Goal: Task Accomplishment & Management: Complete application form

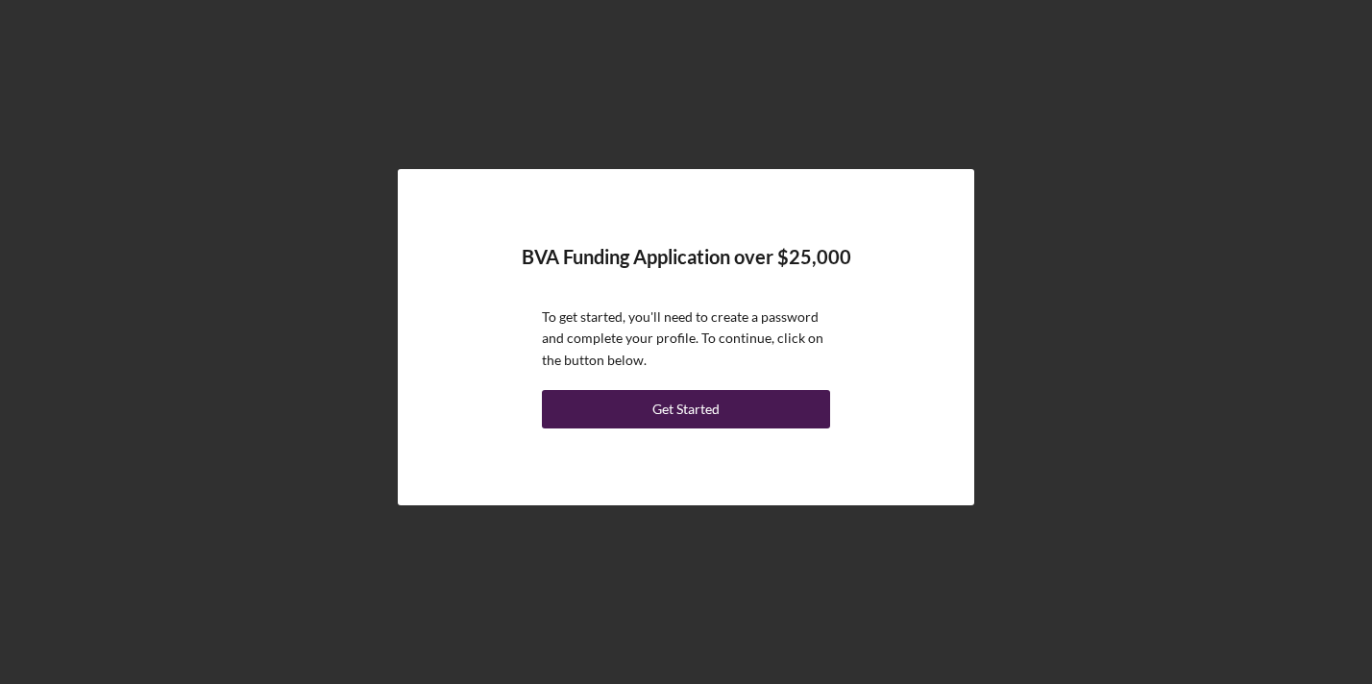
click at [685, 402] on div "Get Started" at bounding box center [685, 409] width 67 height 38
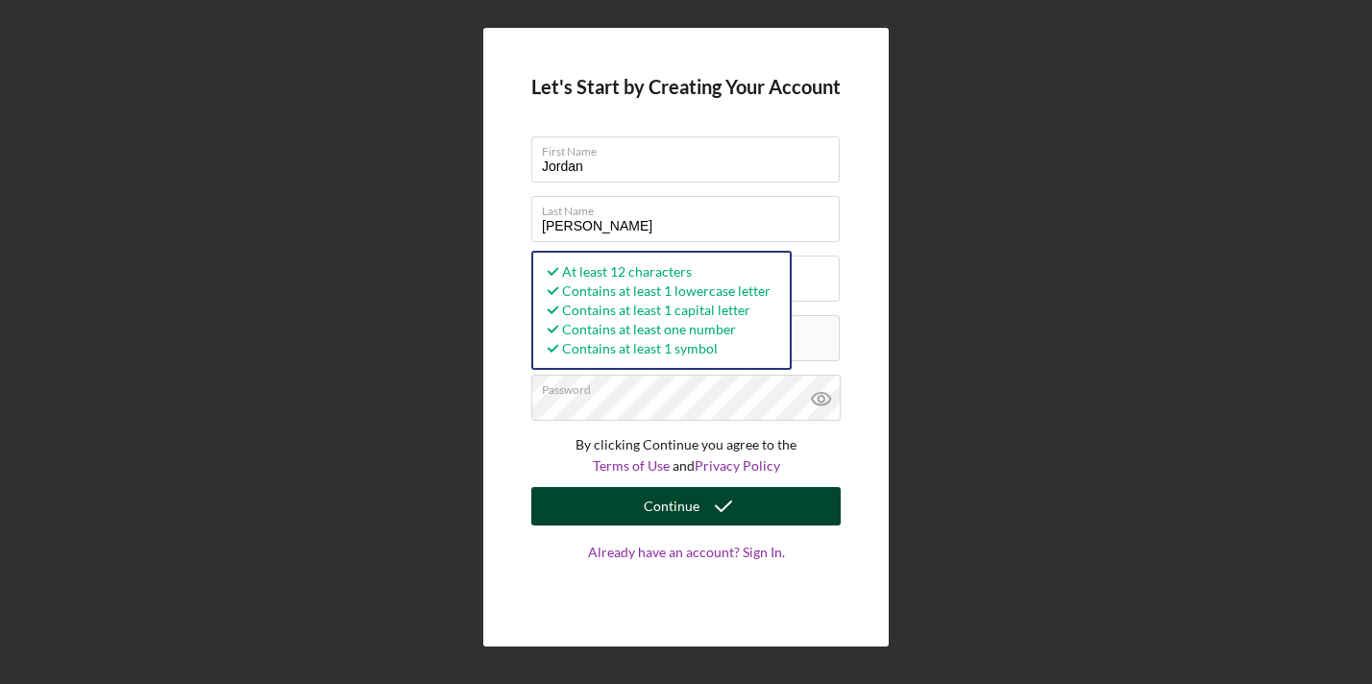
click at [689, 501] on div "Continue" at bounding box center [672, 506] width 56 height 38
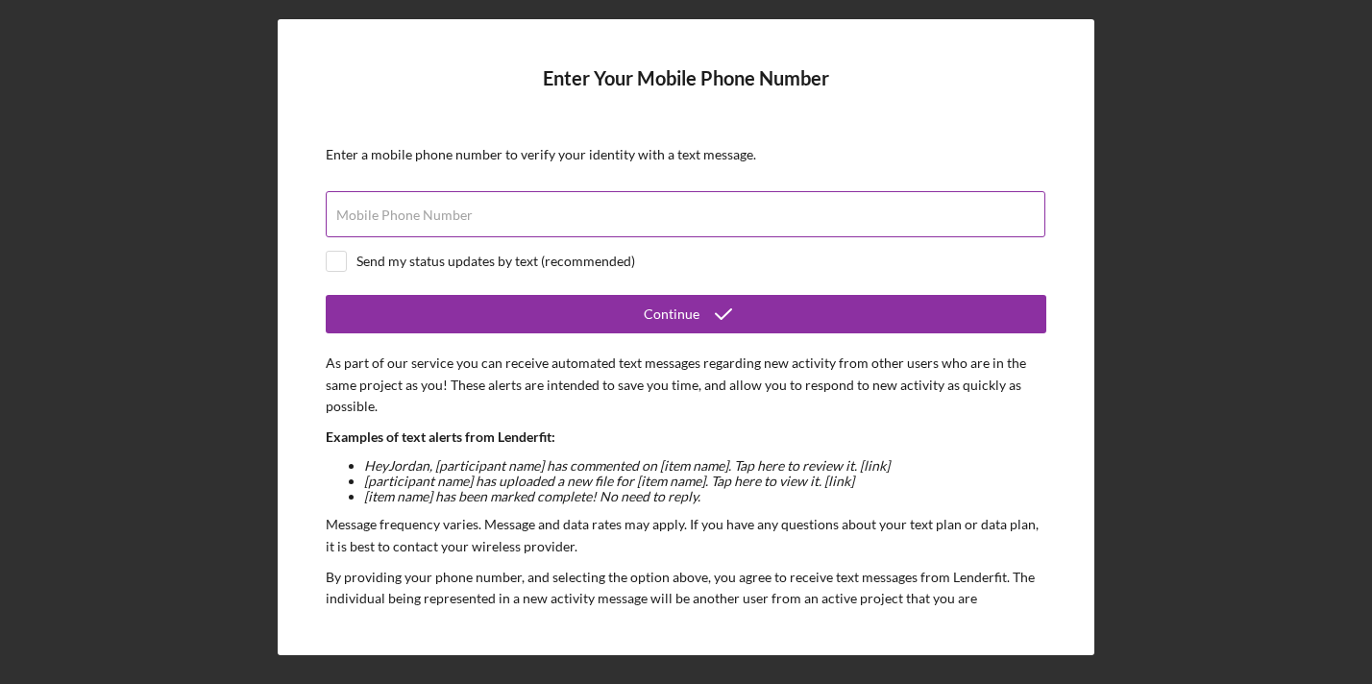
click at [501, 225] on input "Mobile Phone Number" at bounding box center [686, 214] width 720 height 46
type input "[PHONE_NUMBER]"
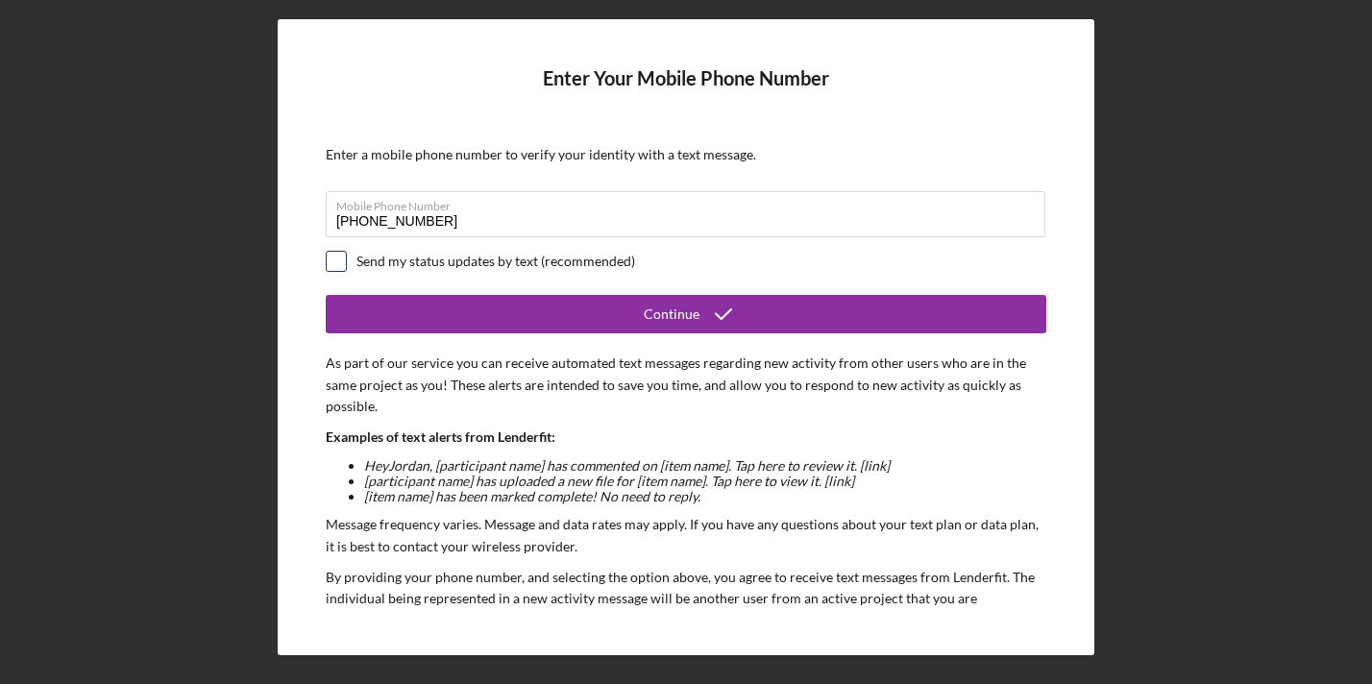
click at [343, 259] on input "checkbox" at bounding box center [336, 261] width 19 height 19
checkbox input "true"
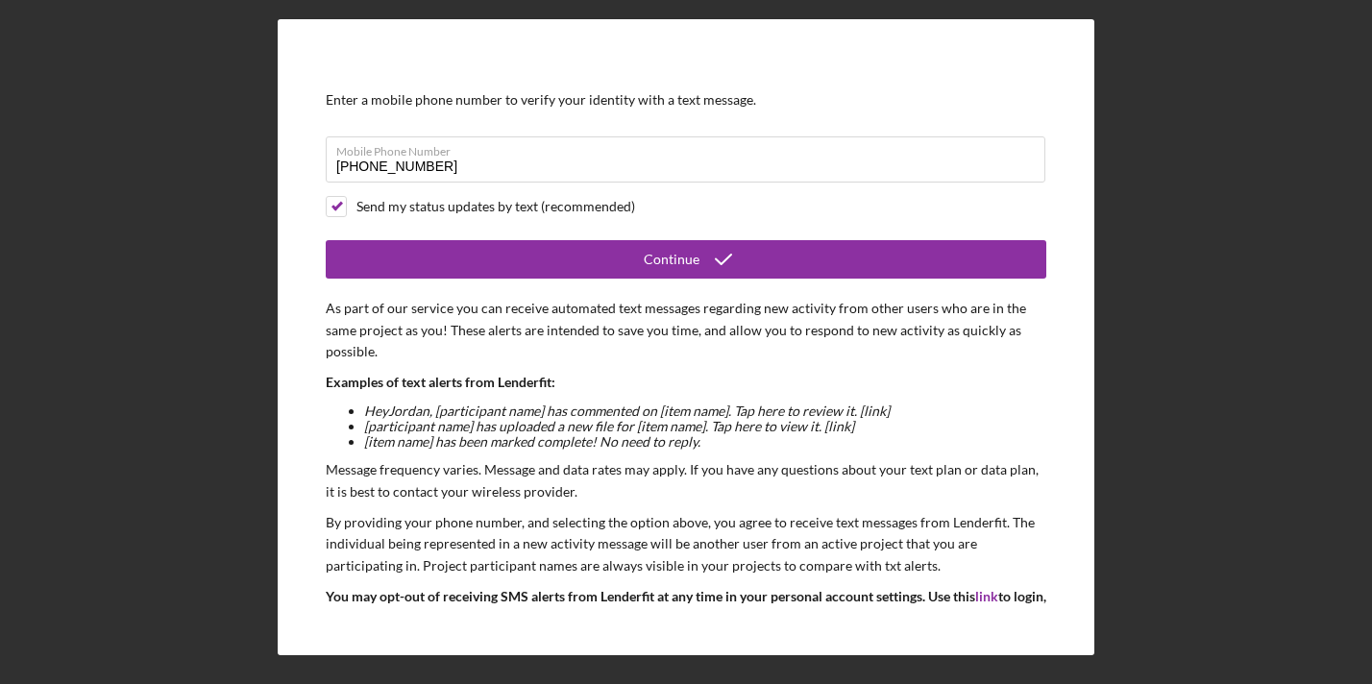
scroll to position [52, 0]
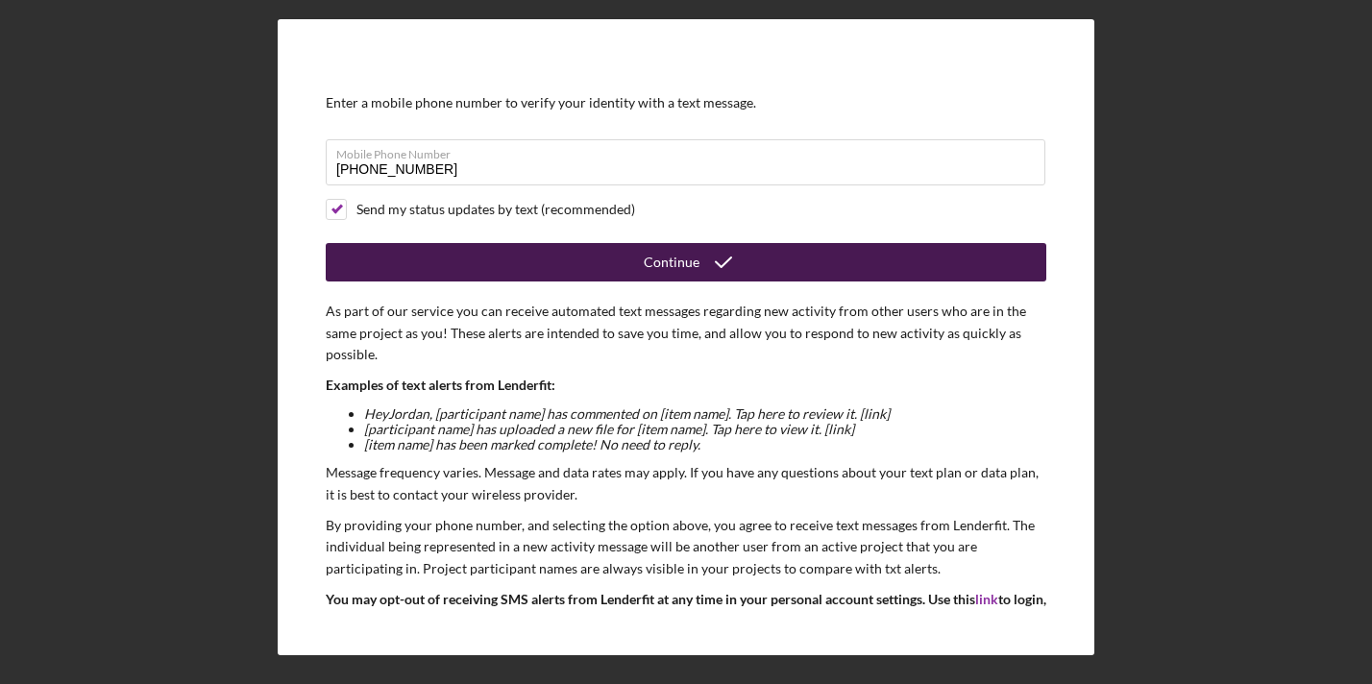
click at [671, 268] on div "Continue" at bounding box center [672, 262] width 56 height 38
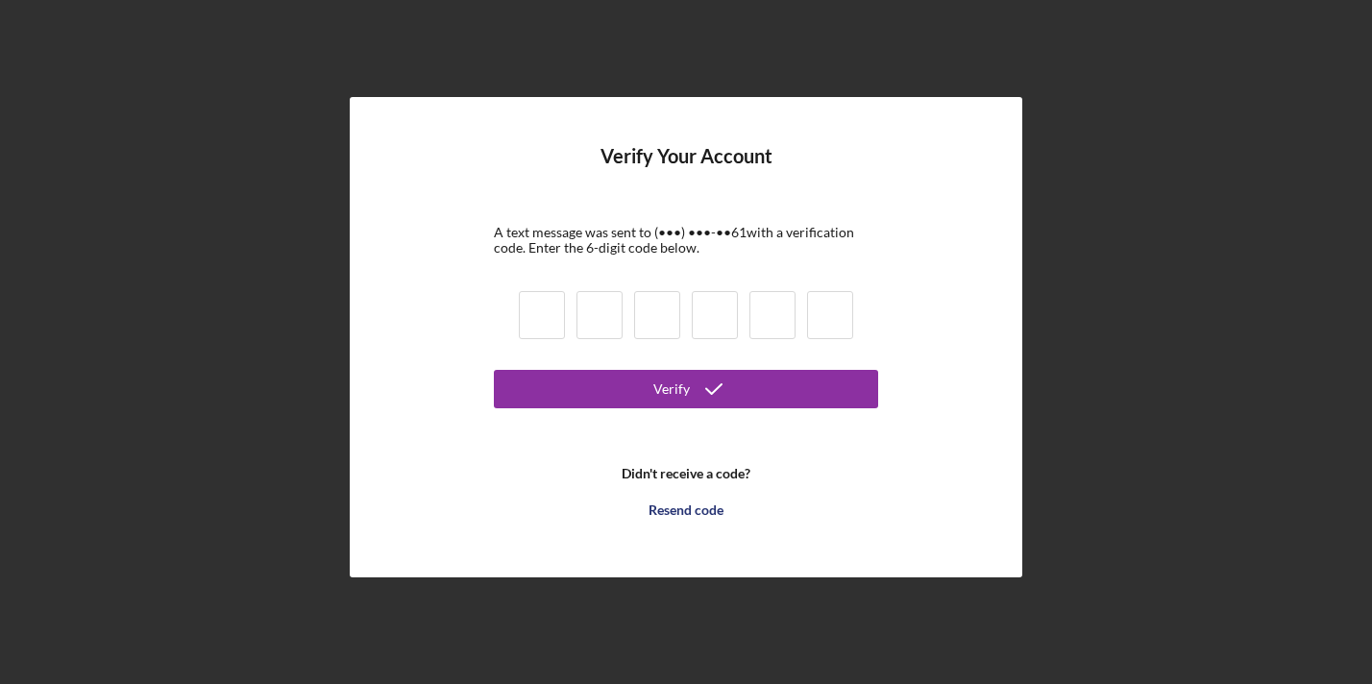
click at [534, 311] on input at bounding box center [542, 315] width 46 height 48
type input "5"
type input "8"
type input "7"
type input "0"
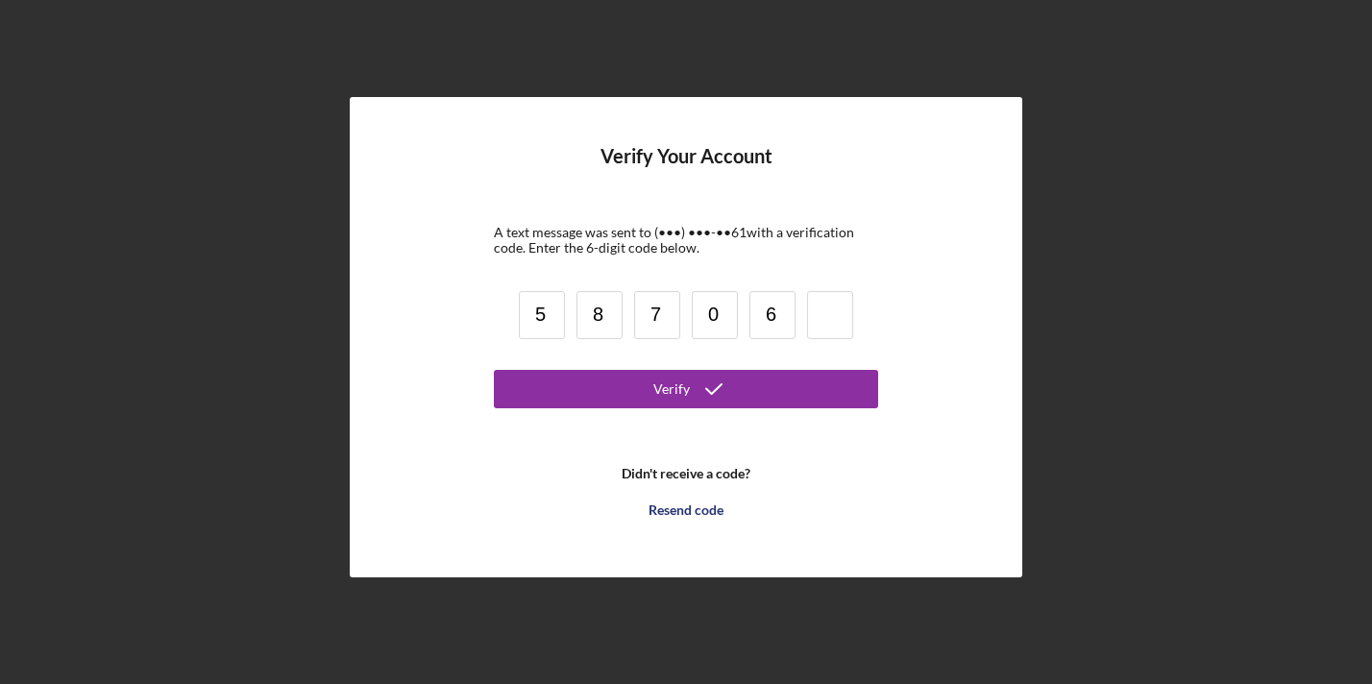
type input "6"
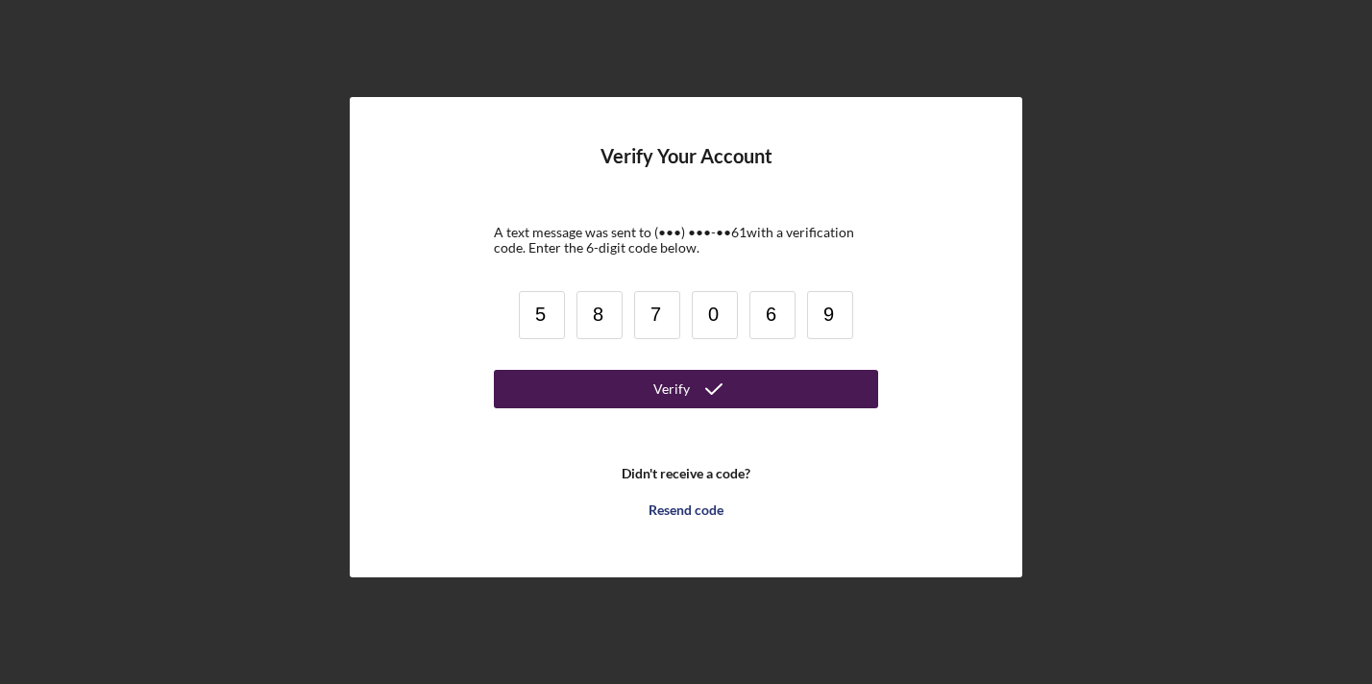
type input "9"
click at [685, 388] on div "Verify" at bounding box center [671, 389] width 37 height 38
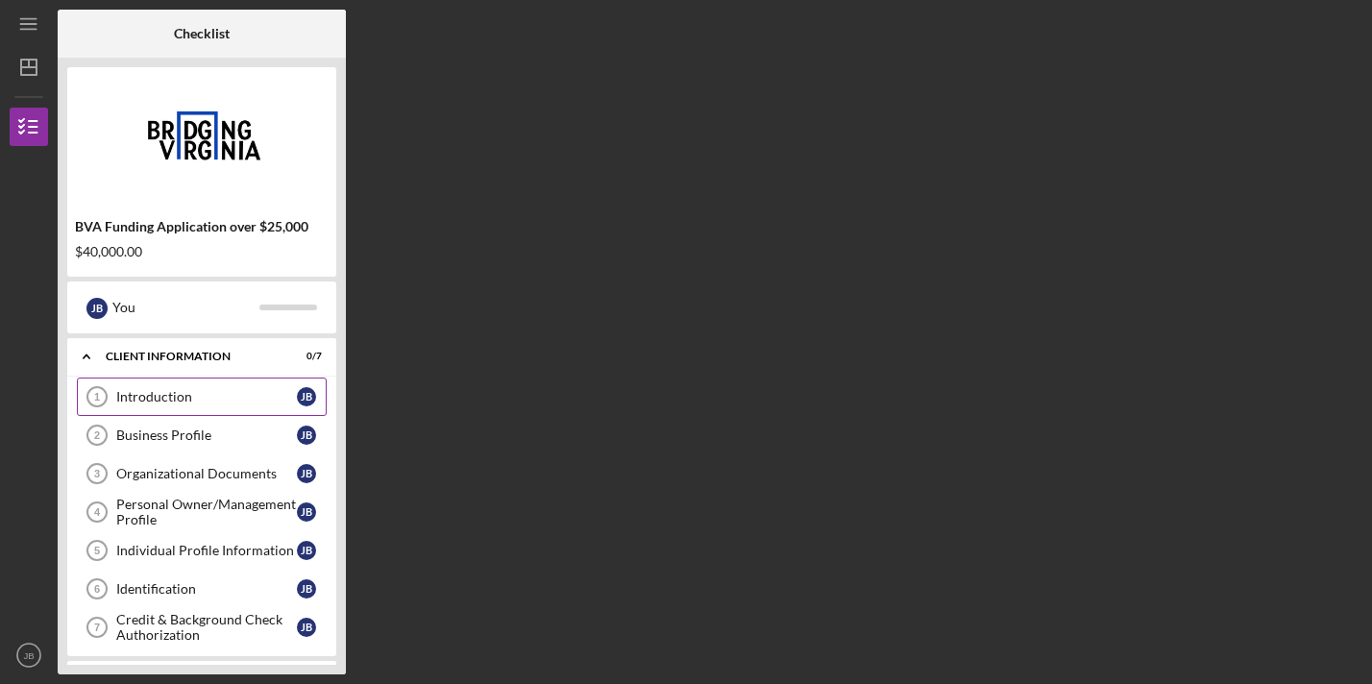
click at [190, 400] on div "Introduction" at bounding box center [206, 396] width 181 height 15
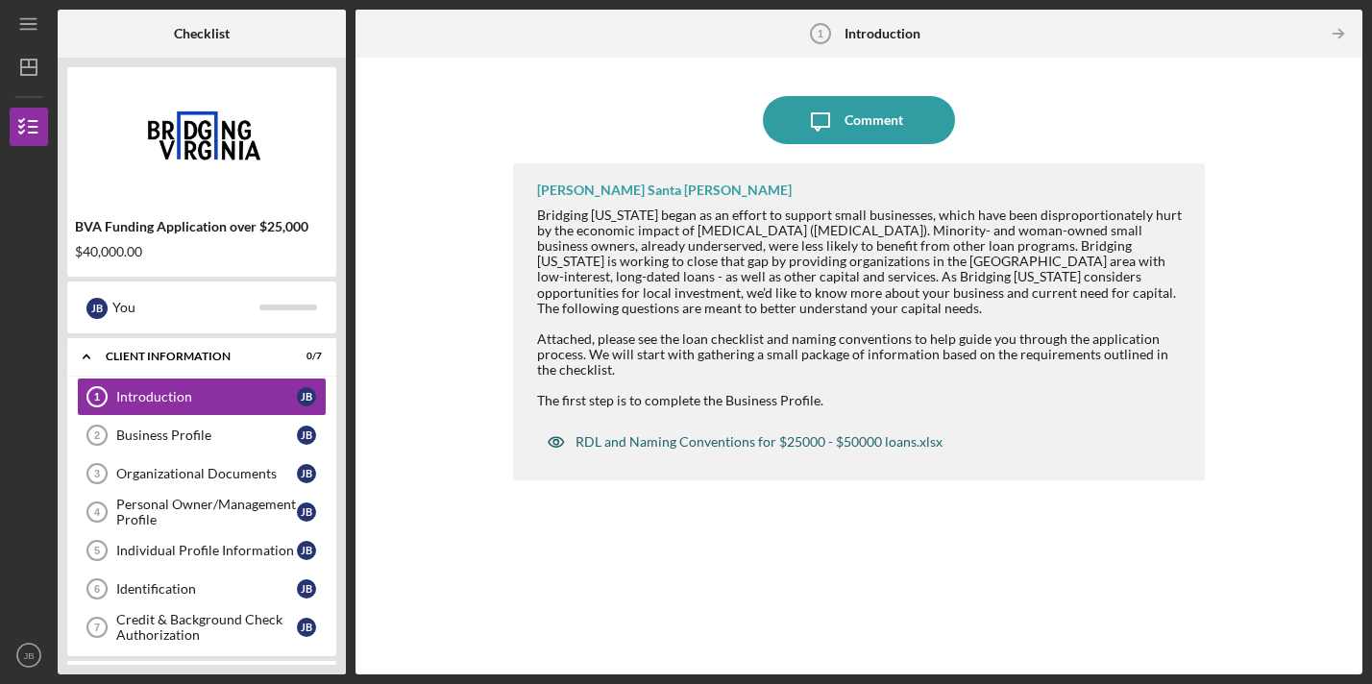
click at [662, 445] on div "RDL and Naming Conventions for $25000 - $50000 loans.xlsx" at bounding box center [758, 441] width 367 height 15
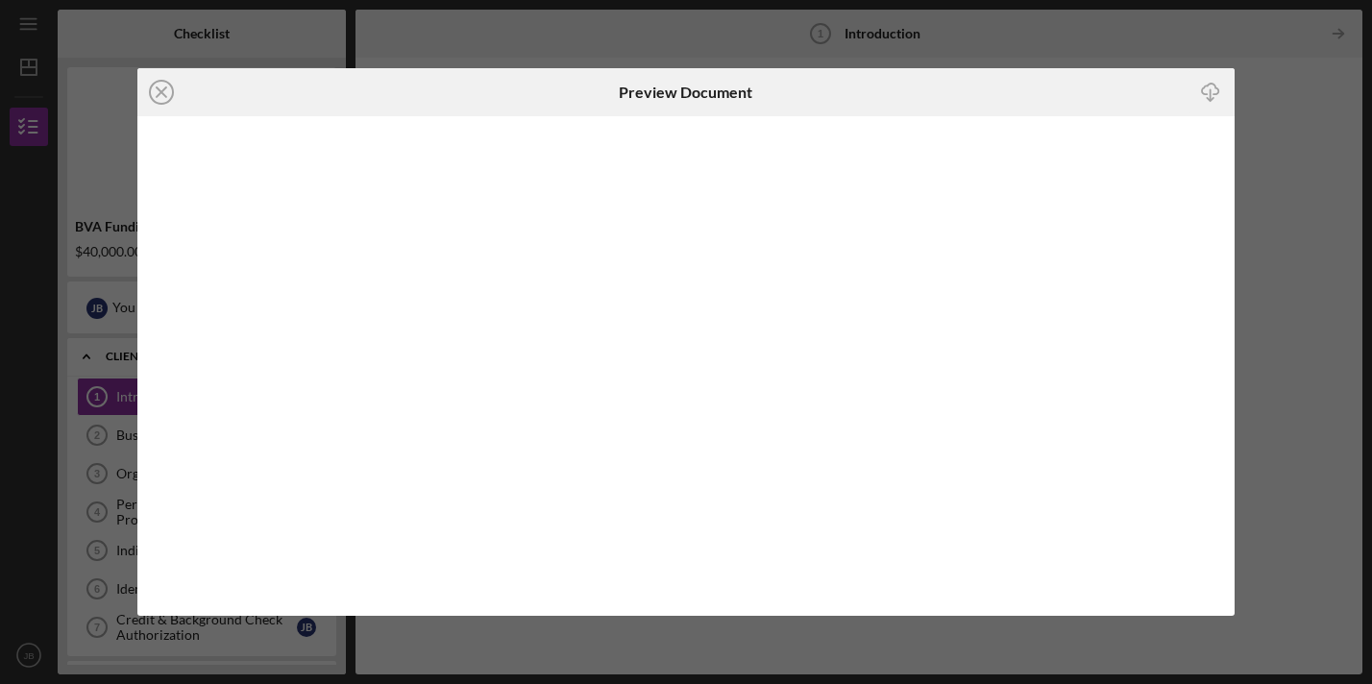
click at [1305, 202] on div "Icon/Close Preview Document Icon/Download" at bounding box center [686, 342] width 1372 height 684
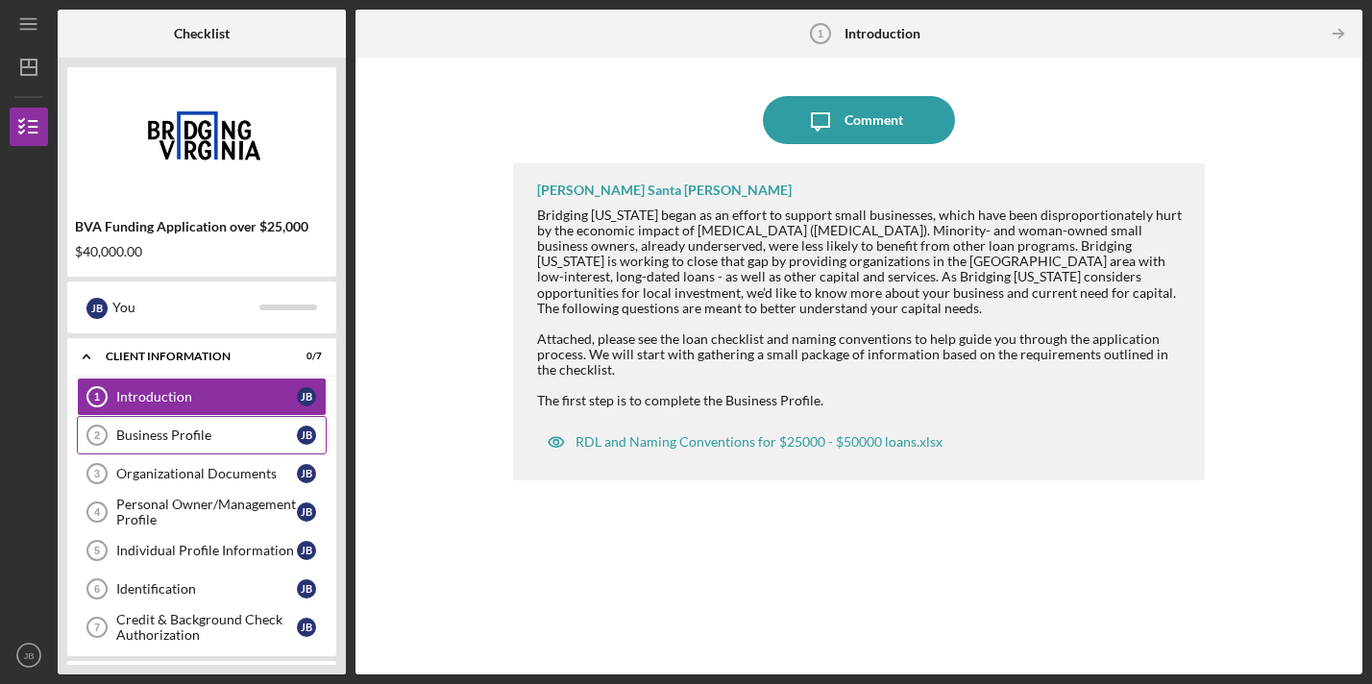
click at [167, 444] on link "Business Profile 2 Business Profile [PERSON_NAME]" at bounding box center [202, 435] width 250 height 38
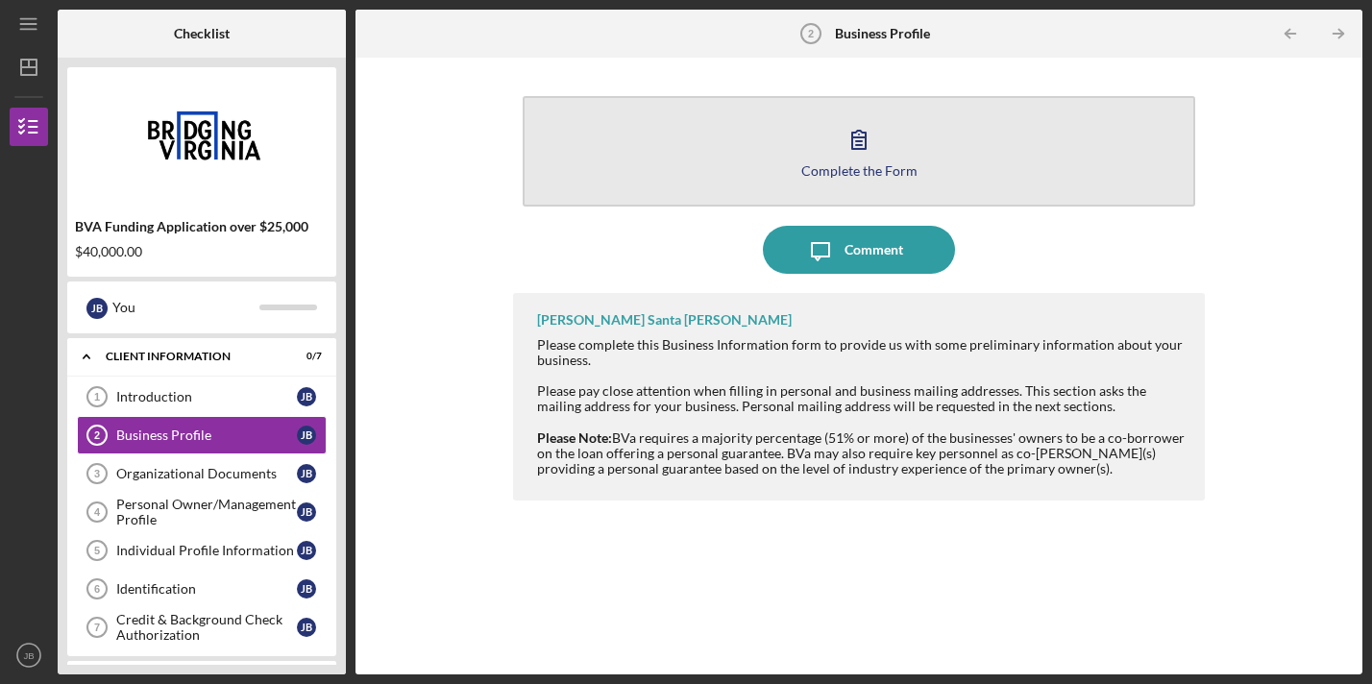
click at [813, 156] on button "Complete the Form Form" at bounding box center [859, 151] width 672 height 110
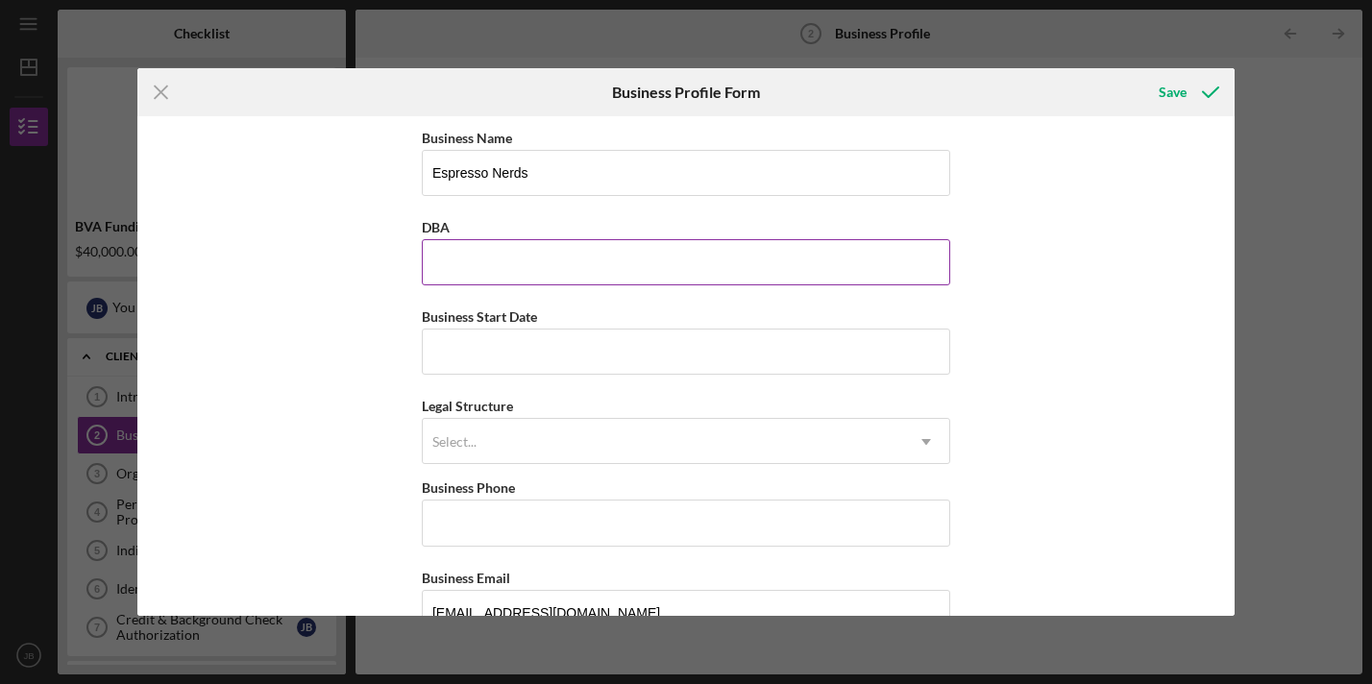
click at [530, 268] on input "DBA" at bounding box center [686, 262] width 528 height 46
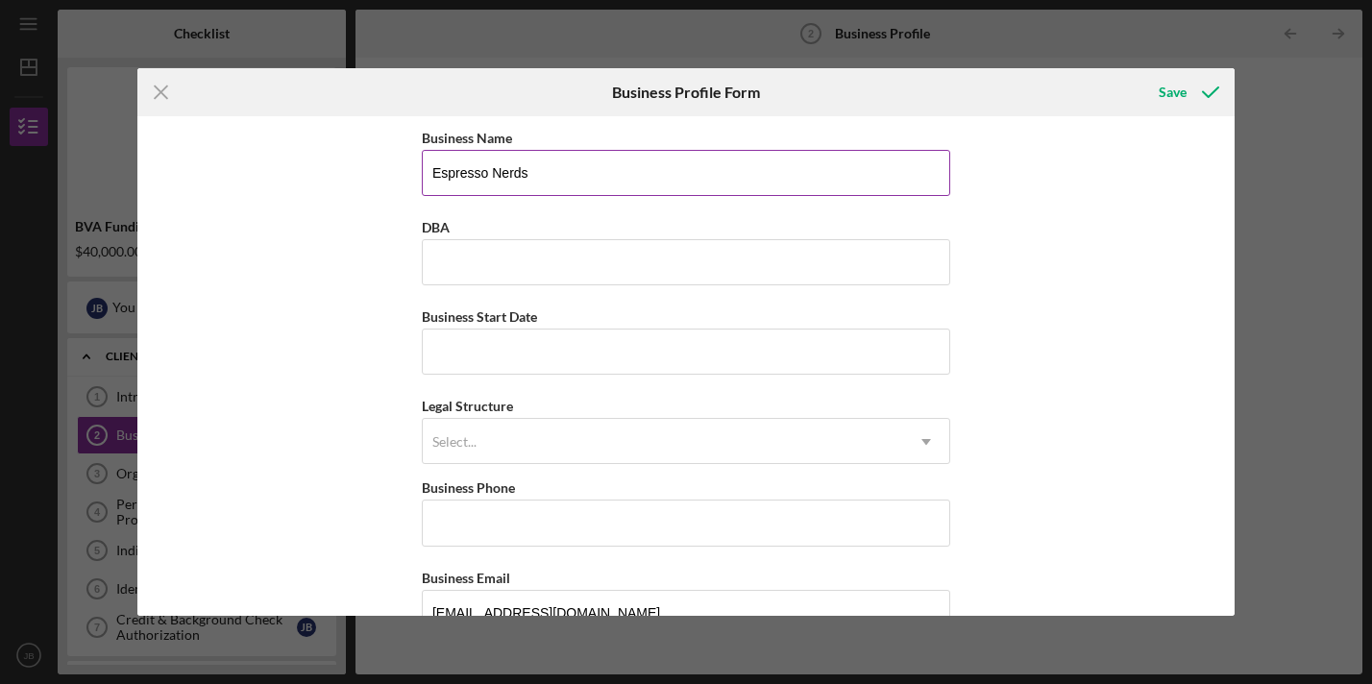
click at [597, 165] on input "Espresso Nerds" at bounding box center [686, 173] width 528 height 46
type input "Espresso Nerds LLC"
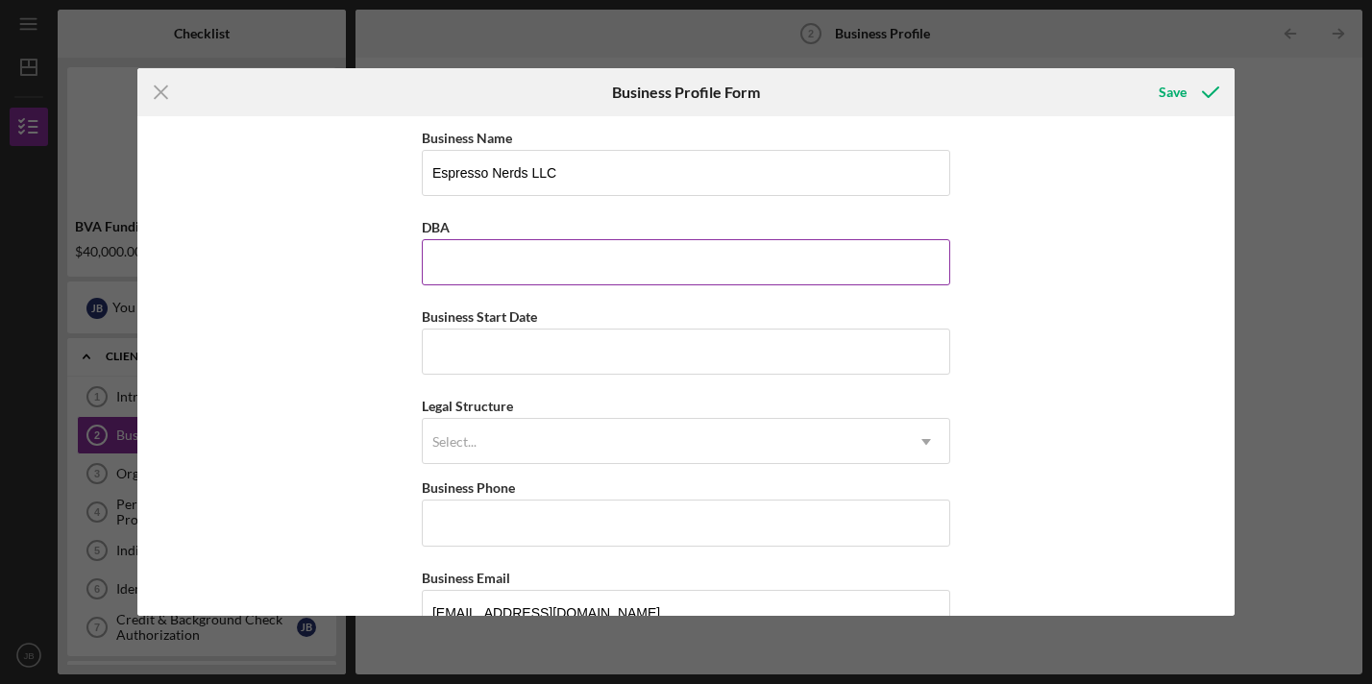
click at [523, 237] on div "DBA" at bounding box center [686, 227] width 528 height 24
click at [517, 254] on input "DBA" at bounding box center [686, 262] width 528 height 46
type input "Espresso Nerds"
click at [456, 353] on input "Business Start Date" at bounding box center [686, 352] width 528 height 46
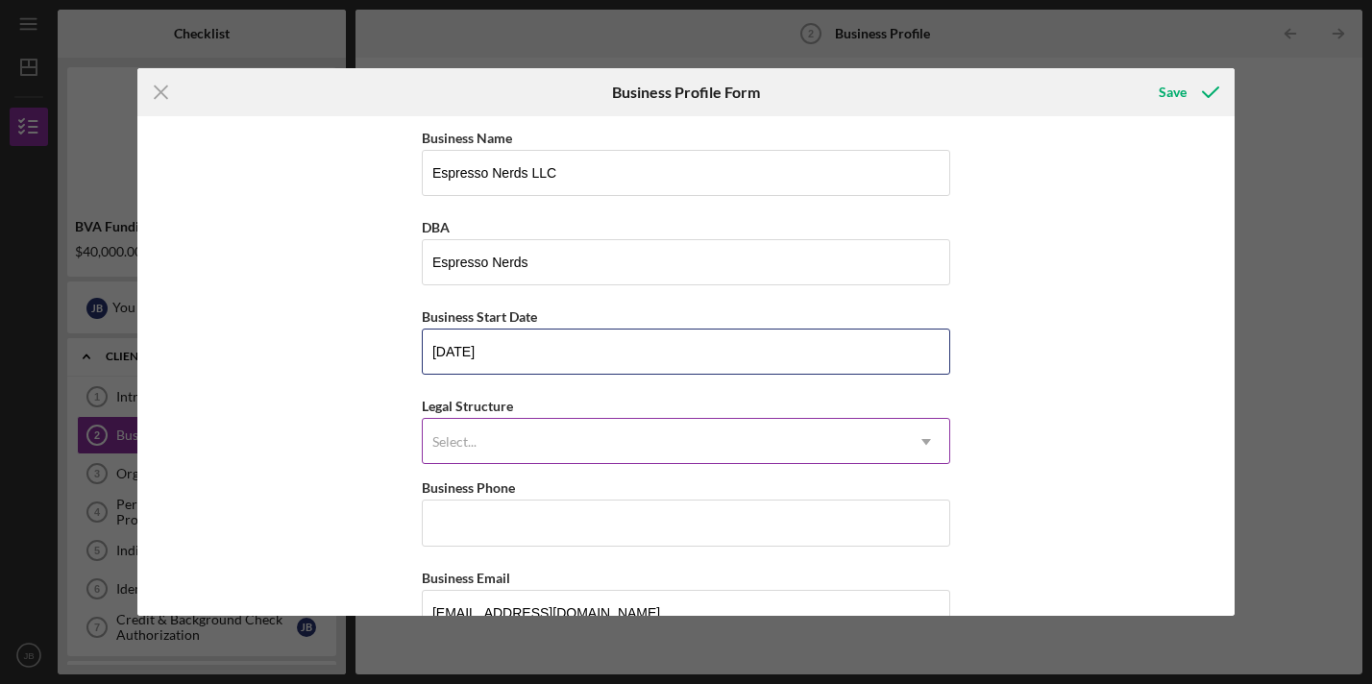
type input "[DATE]"
click at [480, 453] on div "Select..." at bounding box center [663, 442] width 480 height 44
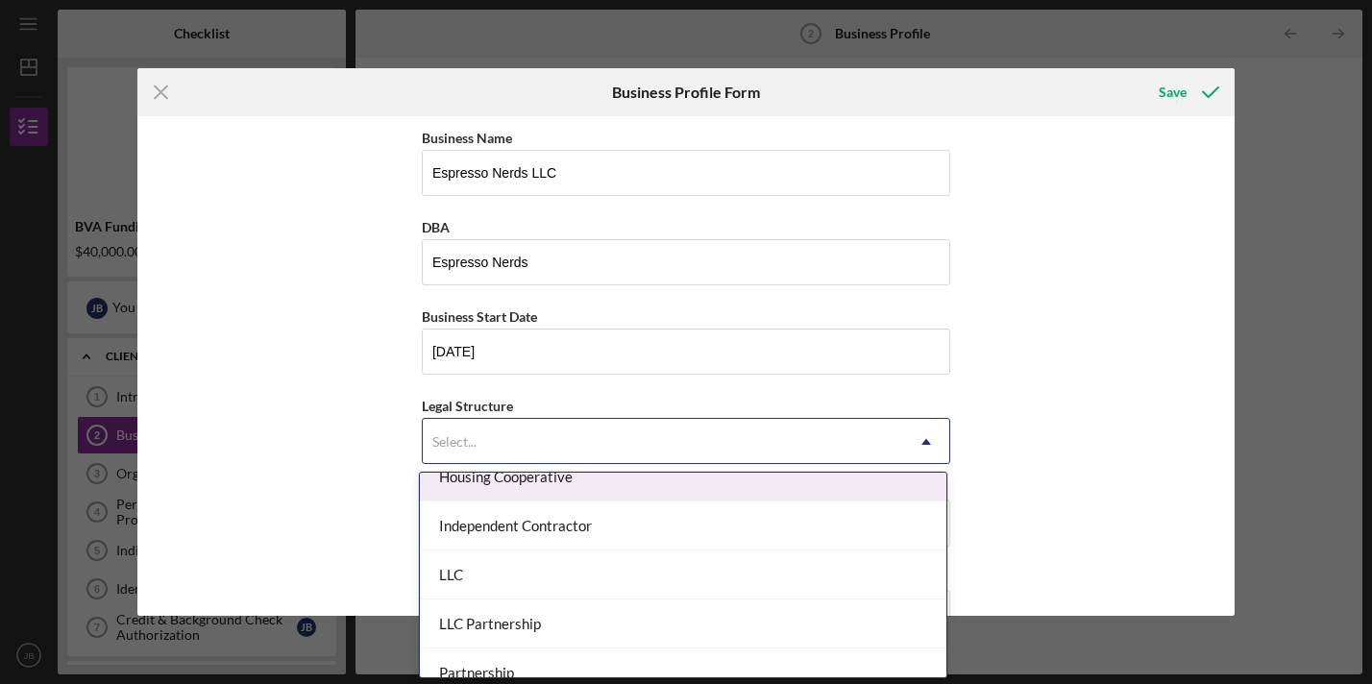
scroll to position [270, 0]
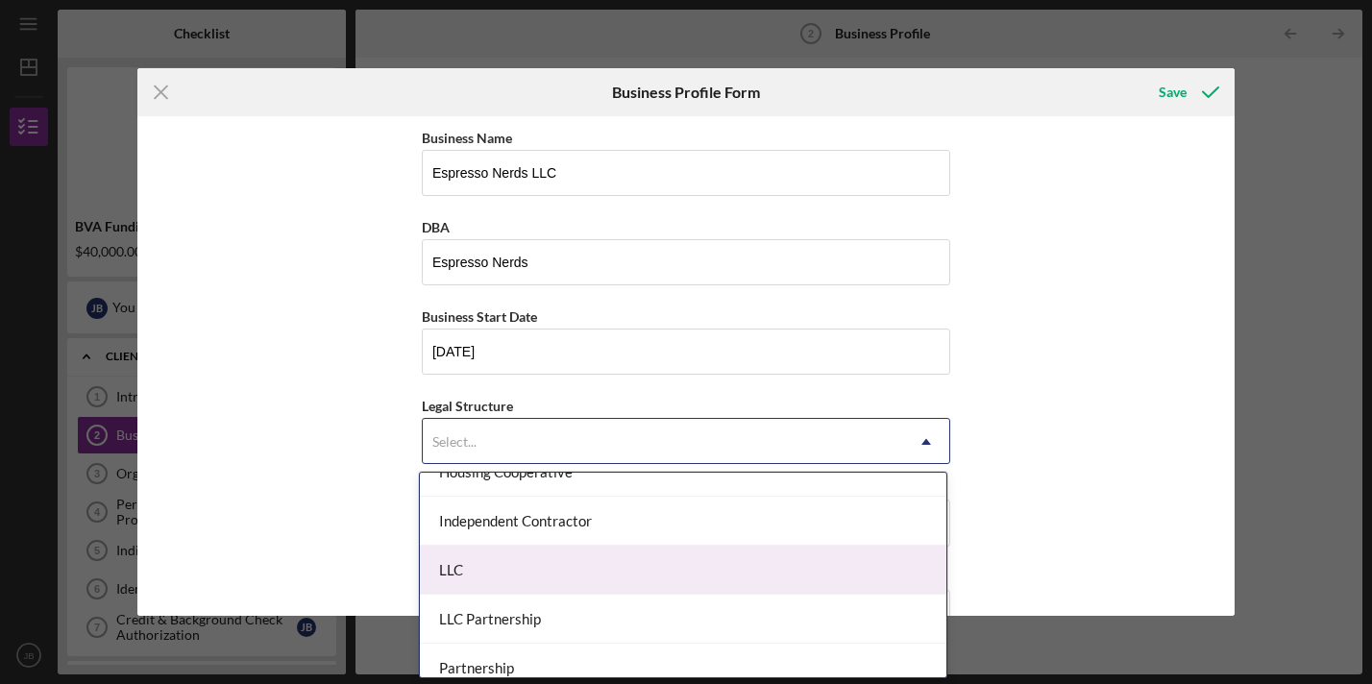
click at [501, 569] on div "LLC" at bounding box center [683, 570] width 526 height 49
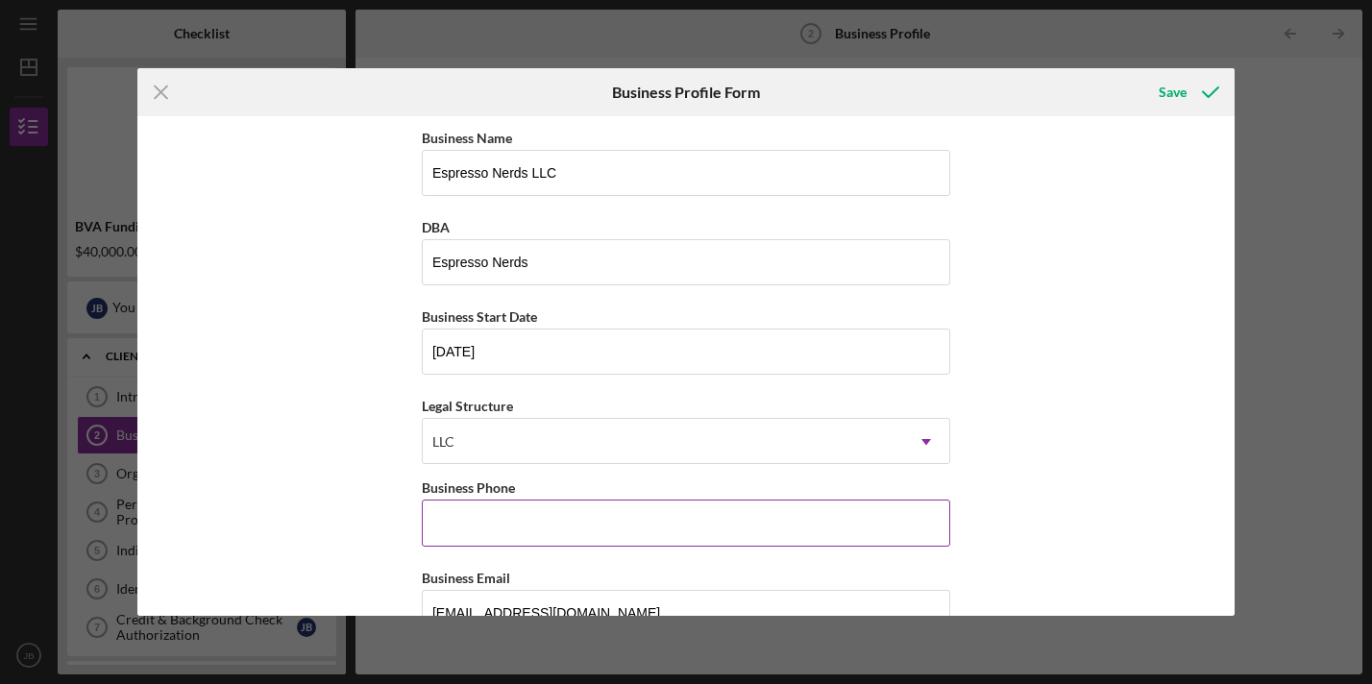
click at [500, 533] on input "Business Phone" at bounding box center [686, 523] width 528 height 46
type input "[PHONE_NUMBER]"
type input "[STREET_ADDRESS][PERSON_NAME]"
type input "[GEOGRAPHIC_DATA]"
type input "VA"
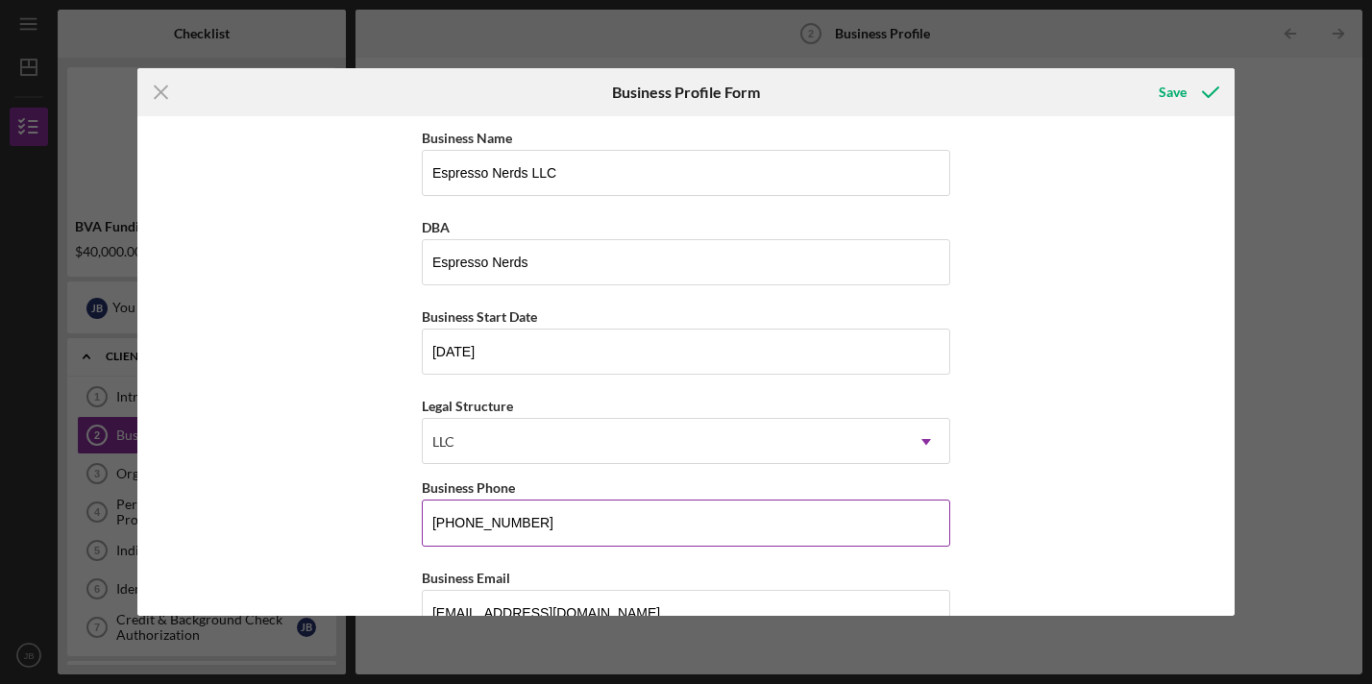
type input "23227"
type input "VA"
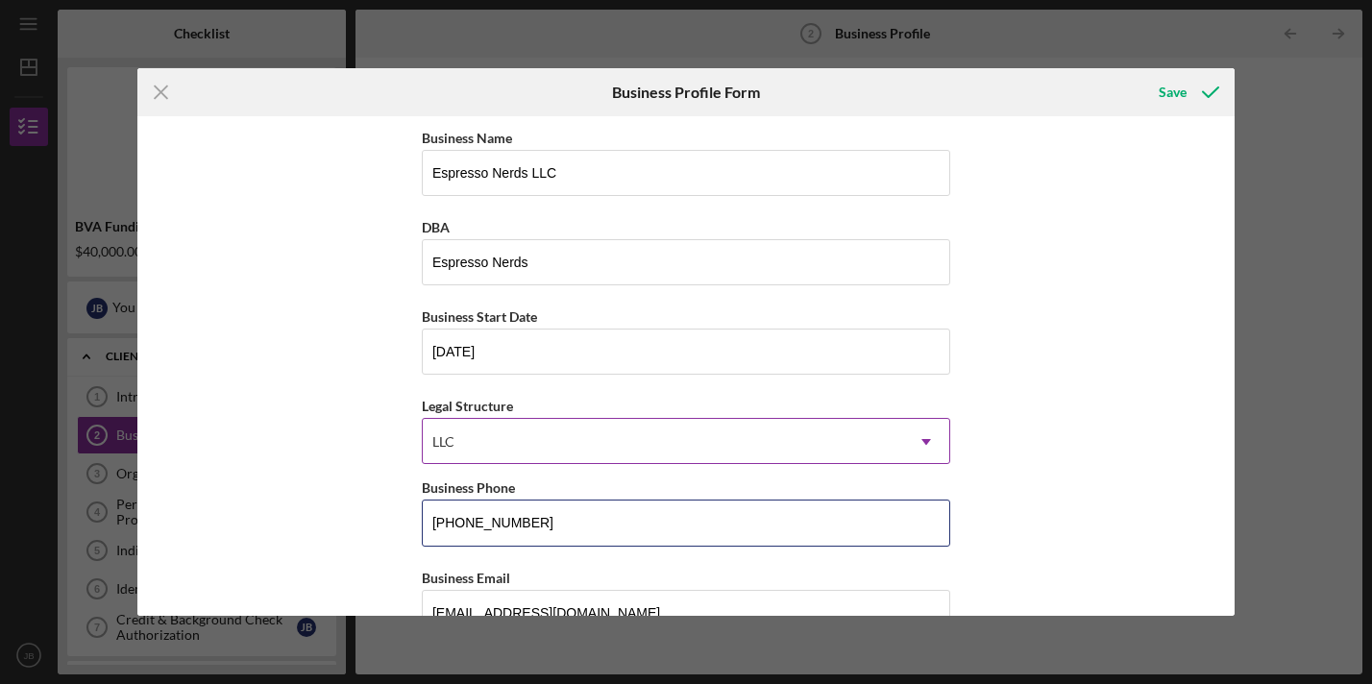
type input "[PHONE_NUMBER]"
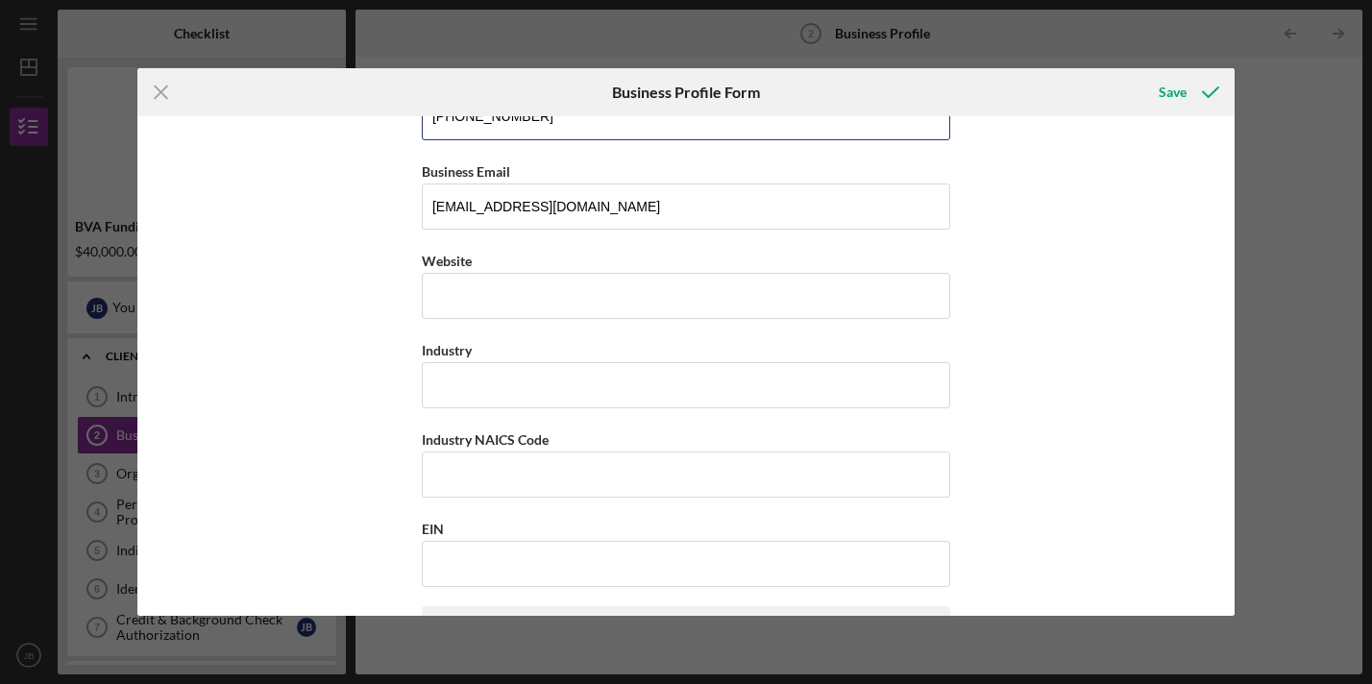
scroll to position [411, 0]
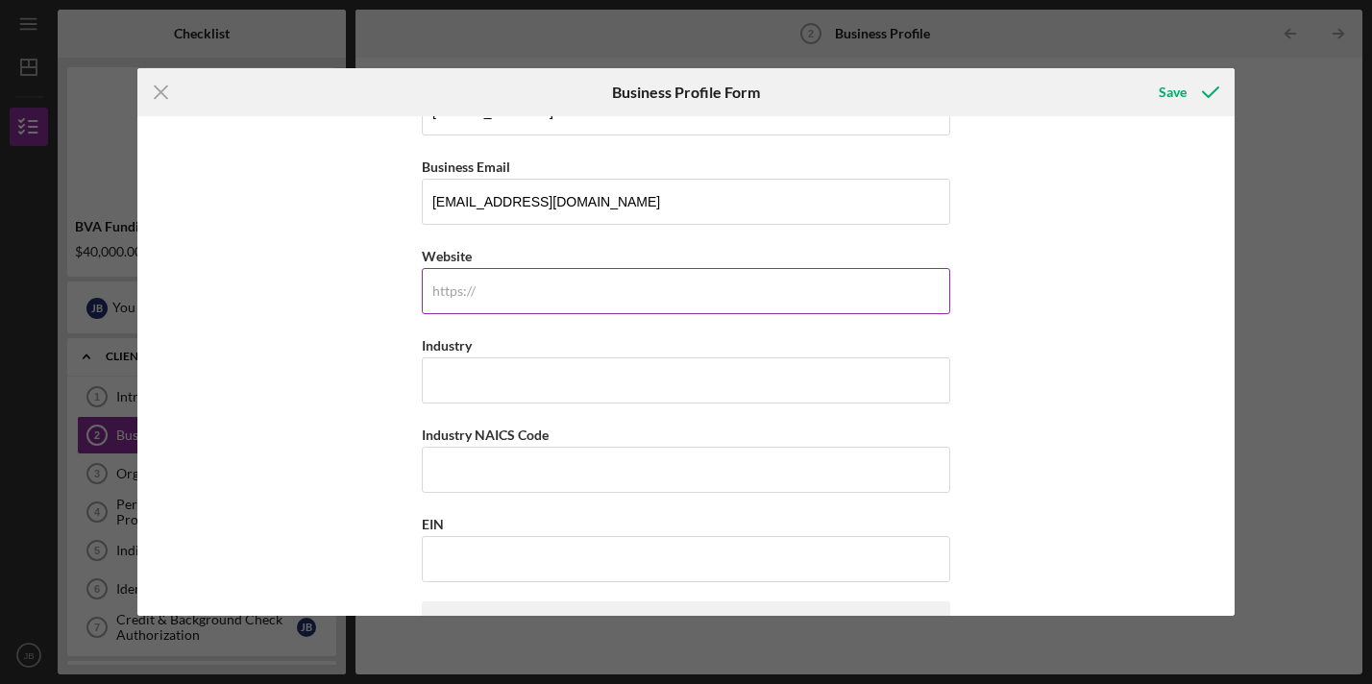
click at [496, 293] on input "Website" at bounding box center [686, 291] width 528 height 46
type input "[DOMAIN_NAME]"
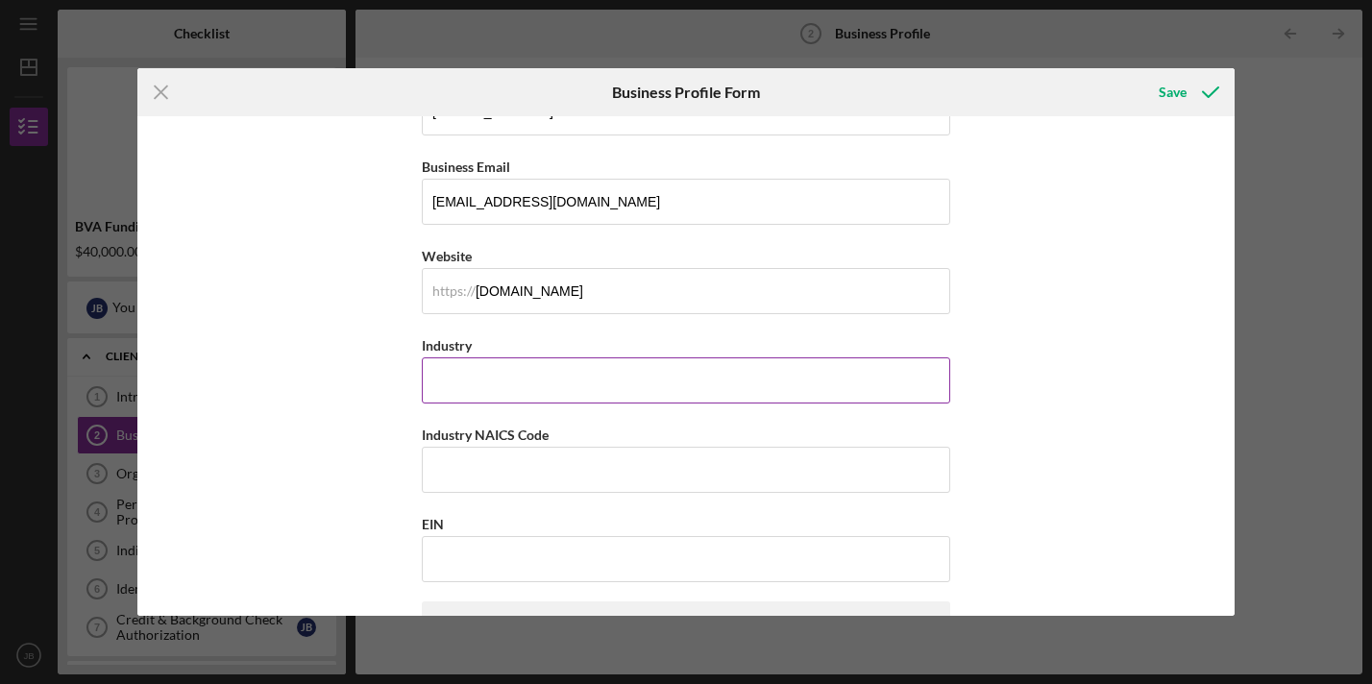
click at [480, 371] on input "Industry" at bounding box center [686, 380] width 528 height 46
type input "C"
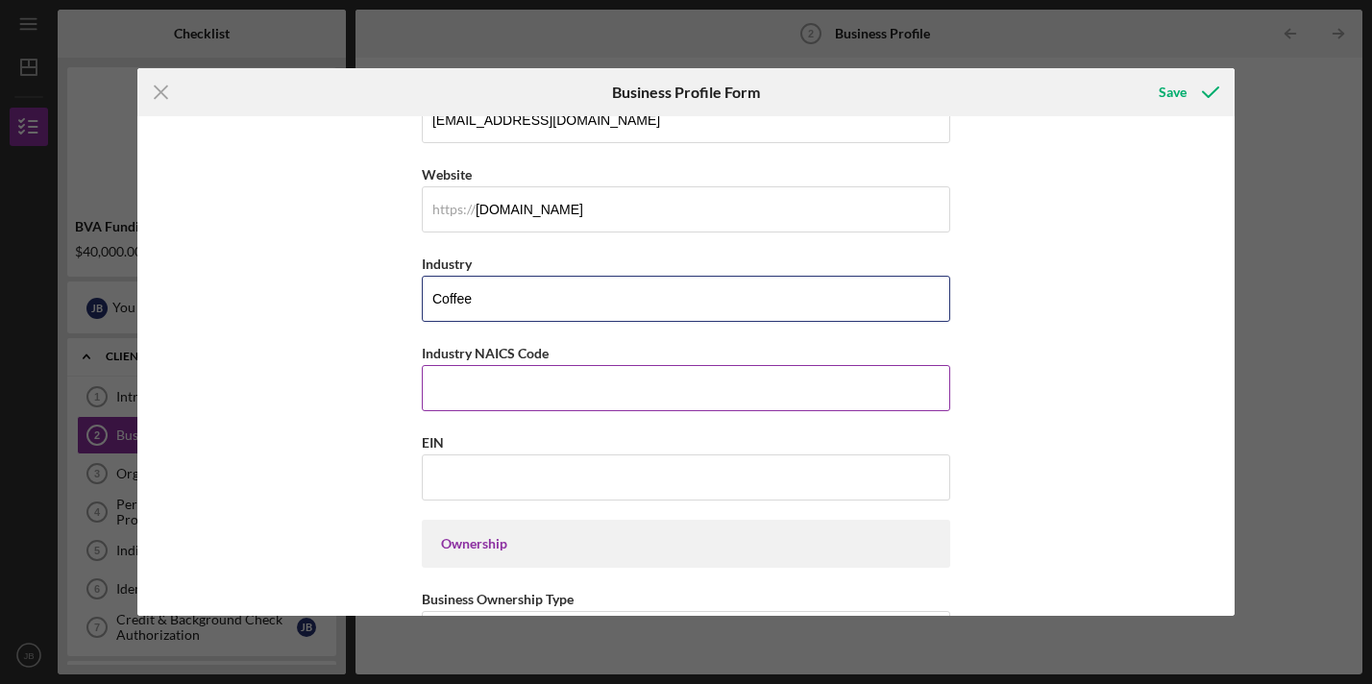
scroll to position [549, 0]
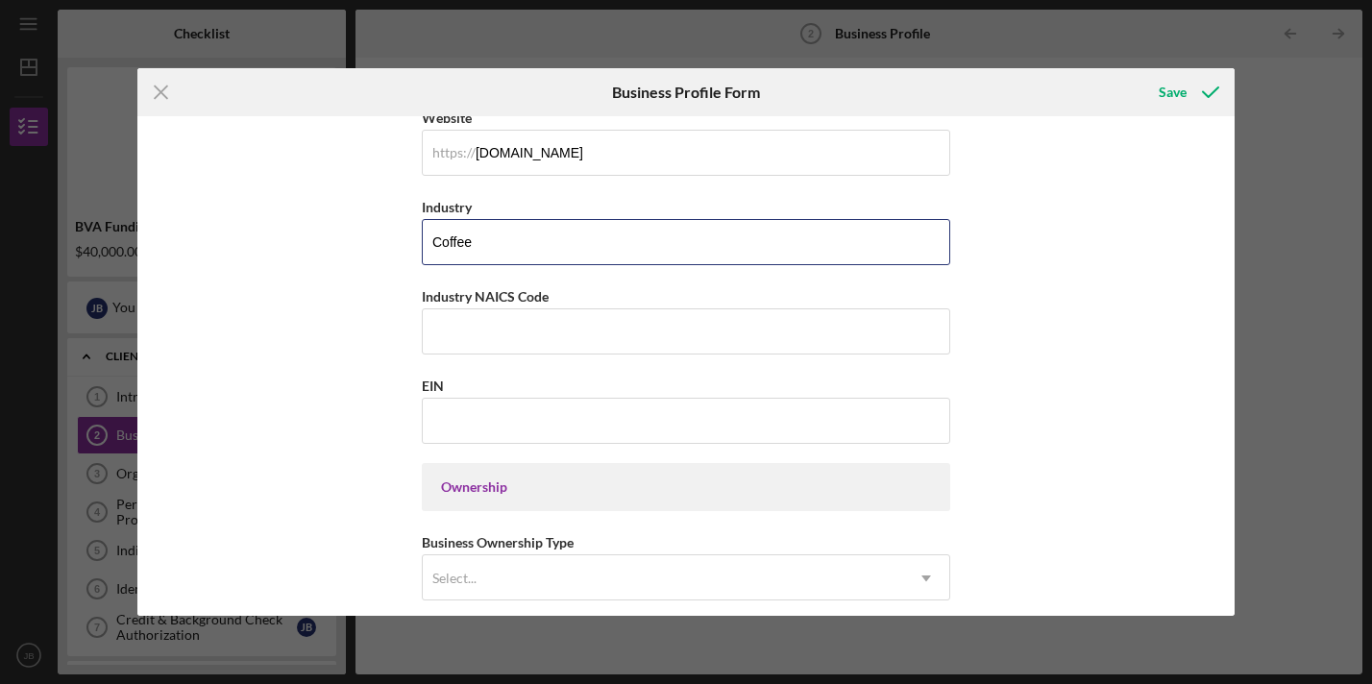
type input "Coffee"
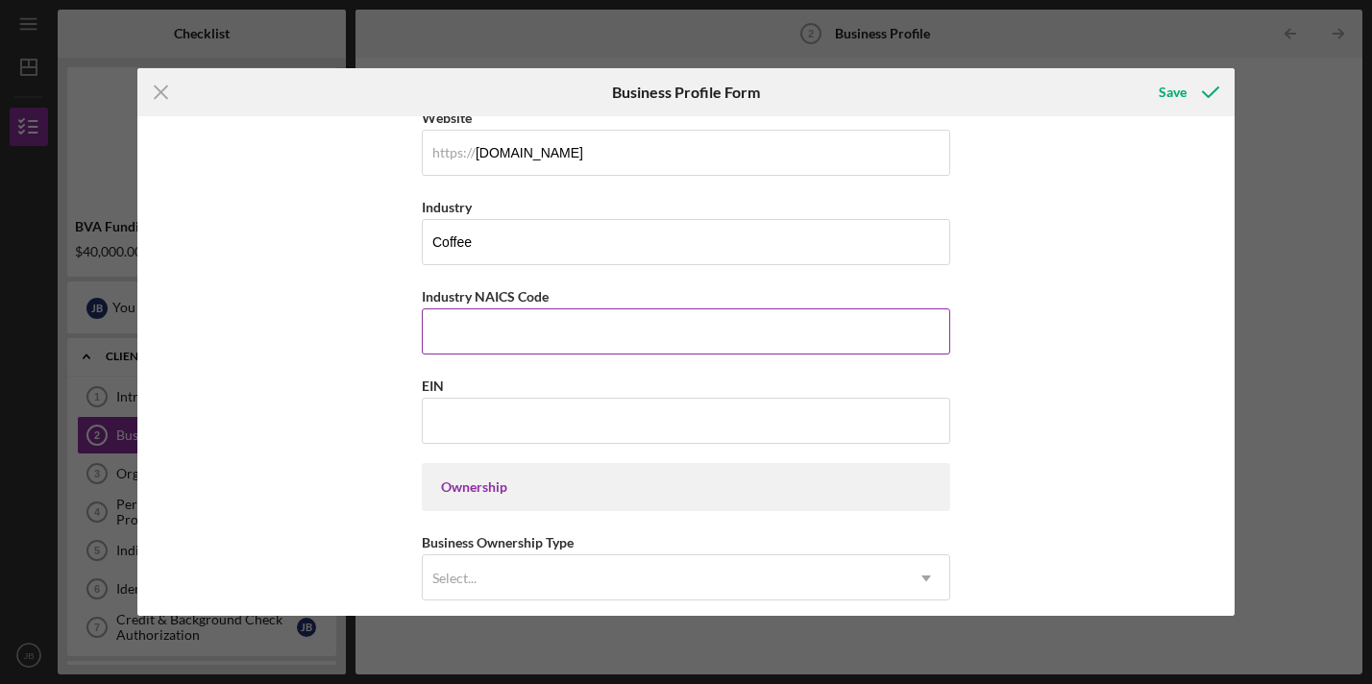
click at [551, 330] on input "Industry NAICS Code" at bounding box center [686, 331] width 528 height 46
paste input "722330"
type input "722330"
click at [527, 432] on input "EIN" at bounding box center [686, 421] width 528 height 46
paste input "[US_EMPLOYER_IDENTIFICATION_NUMBER]"
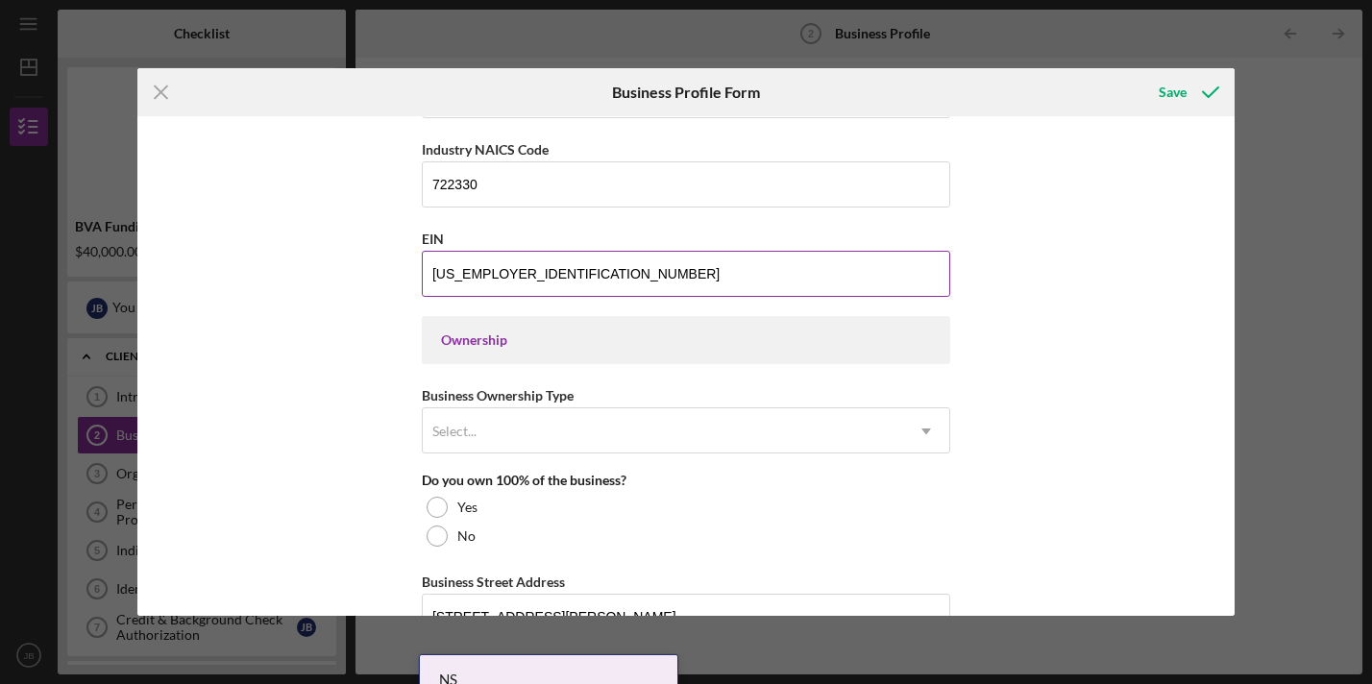
scroll to position [709, 0]
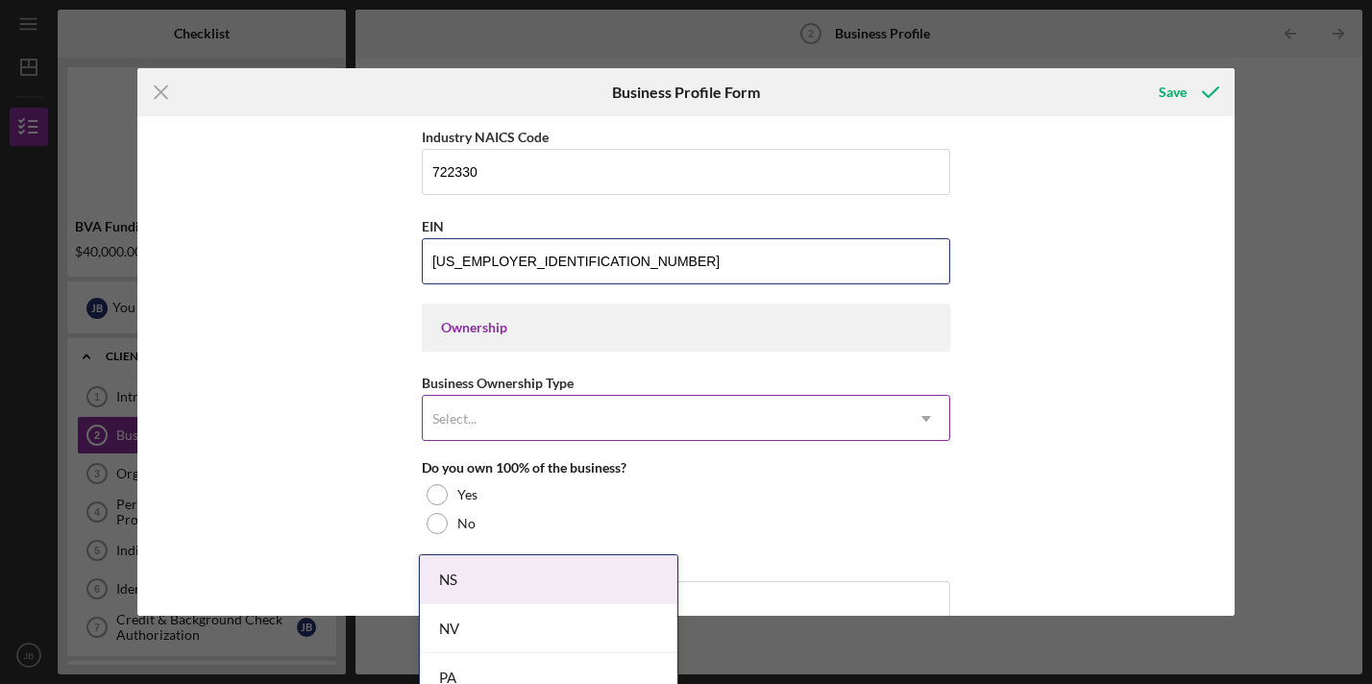
type input "[US_EMPLOYER_IDENTIFICATION_NUMBER]"
click at [473, 419] on div "Select..." at bounding box center [454, 418] width 44 height 15
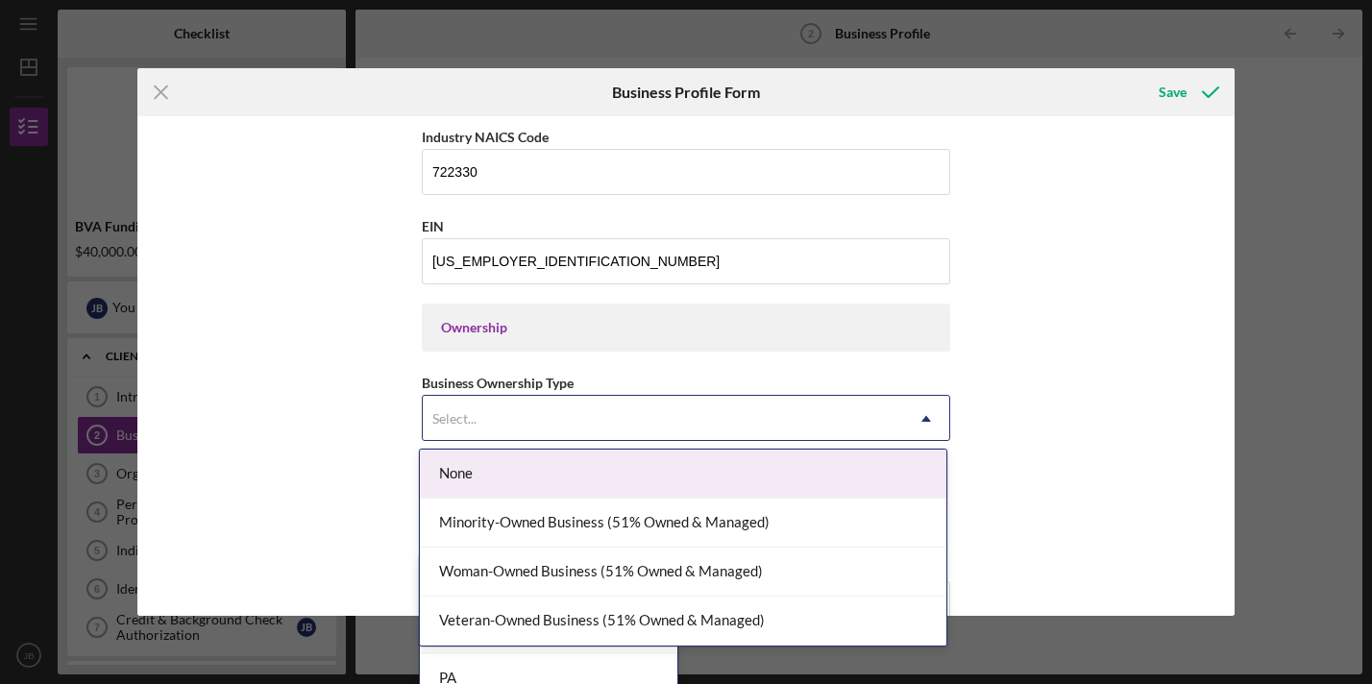
click at [476, 466] on div "None" at bounding box center [683, 474] width 526 height 49
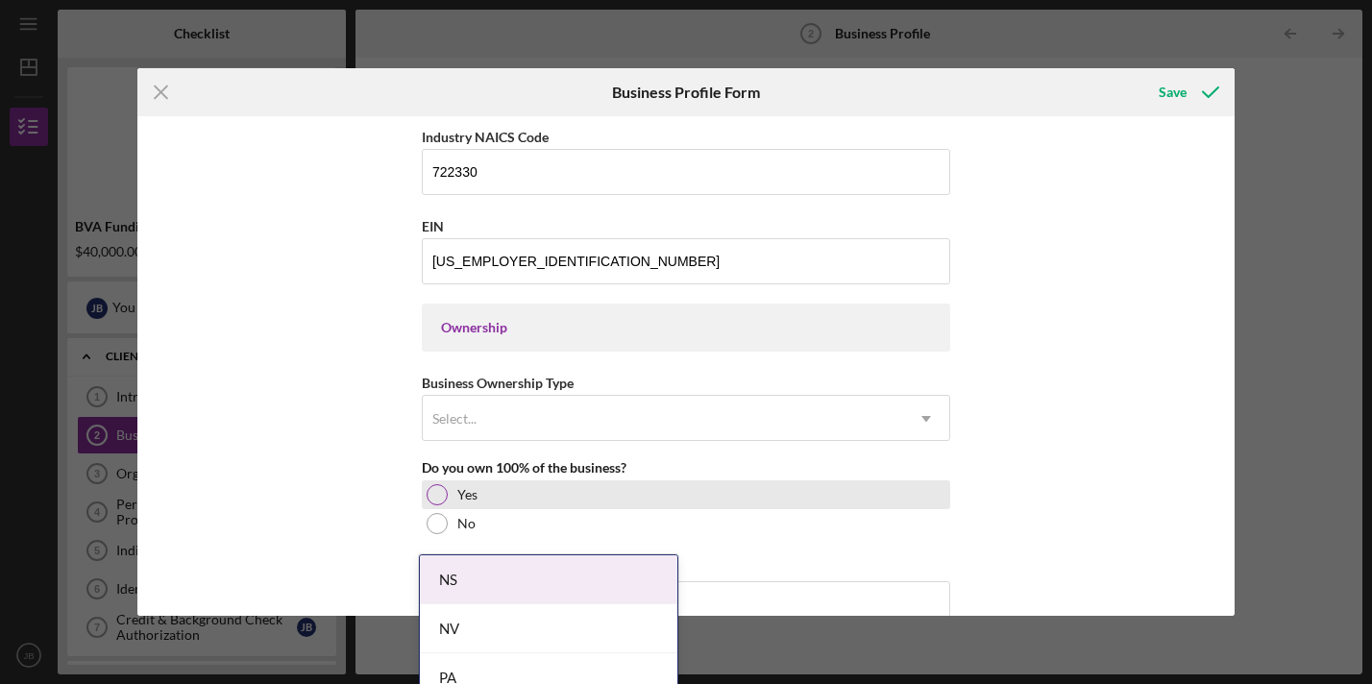
click at [433, 501] on div at bounding box center [437, 494] width 21 height 21
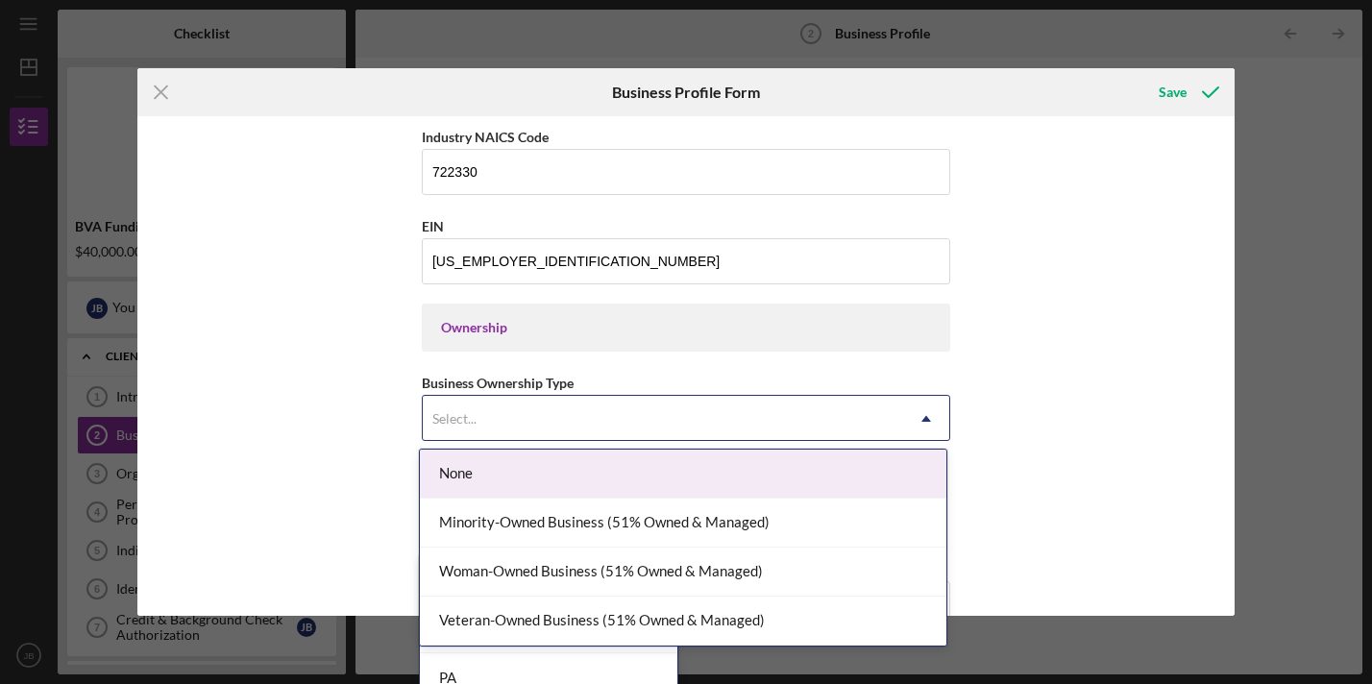
click at [930, 414] on icon "Icon/Dropdown Arrow" at bounding box center [926, 419] width 46 height 46
click at [628, 482] on div "None" at bounding box center [683, 474] width 526 height 49
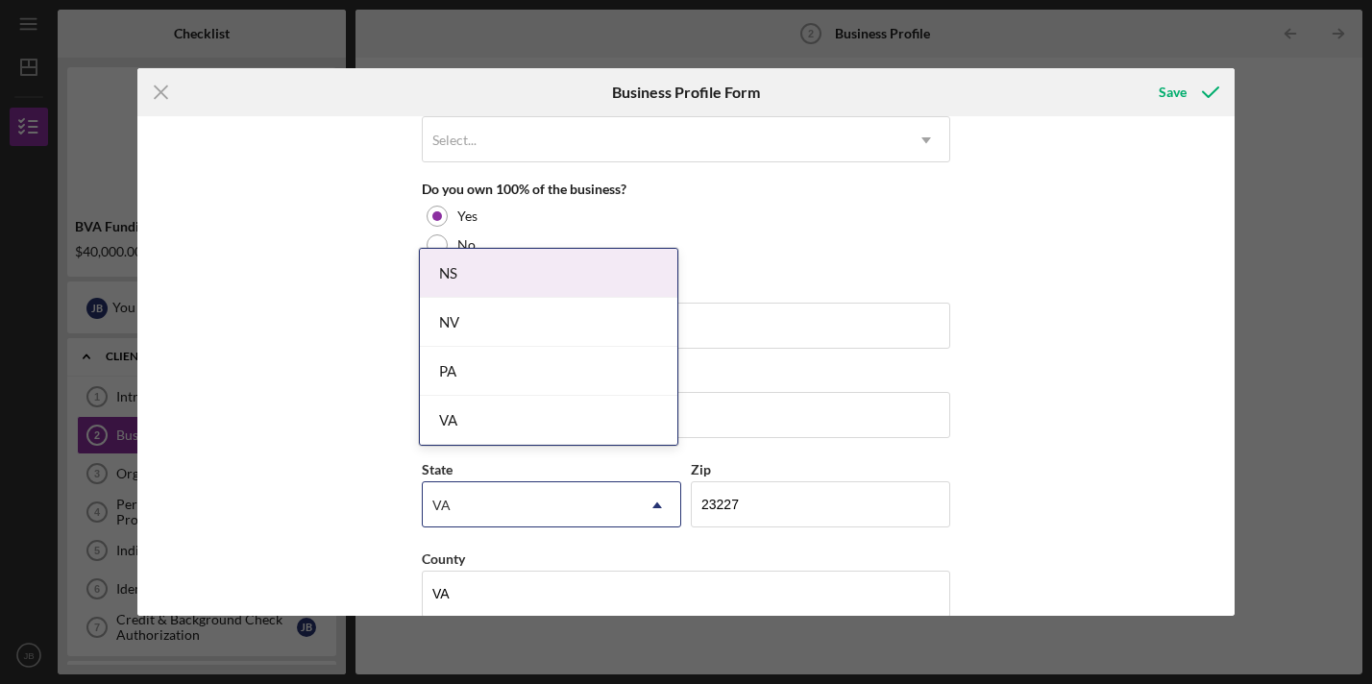
scroll to position [1015, 0]
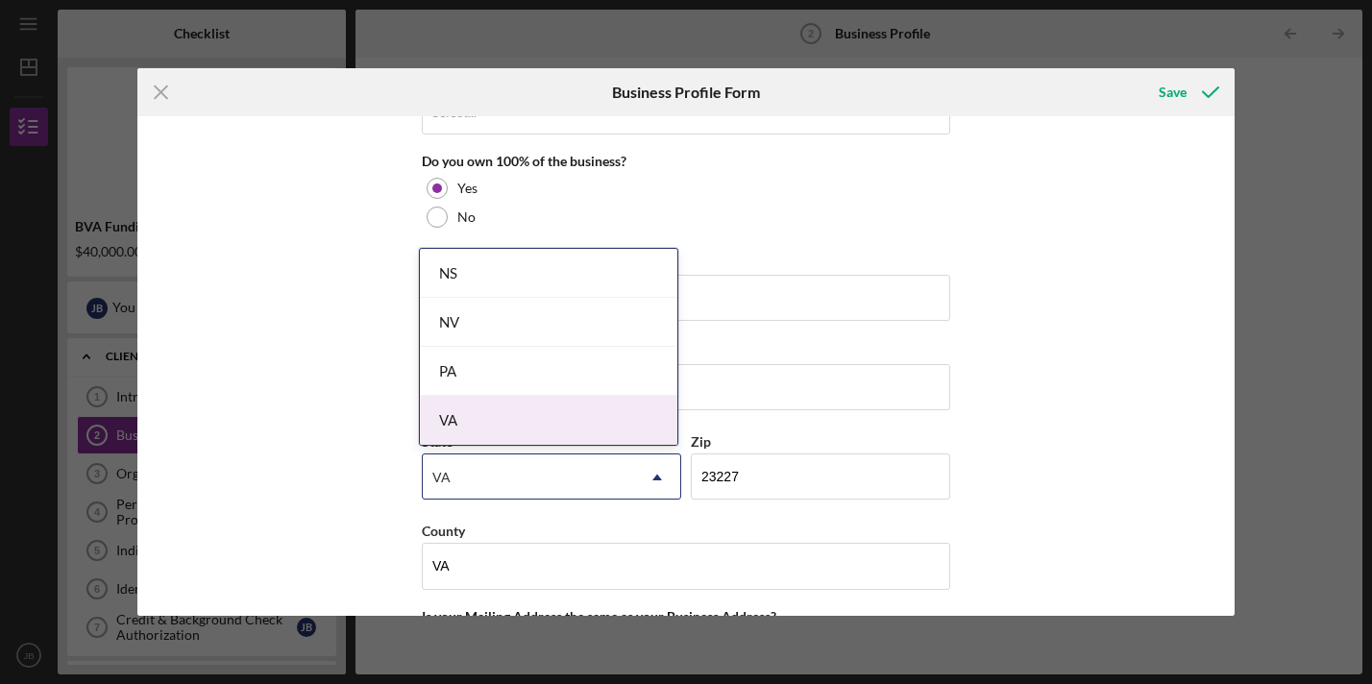
click at [488, 423] on div "VA" at bounding box center [548, 420] width 257 height 49
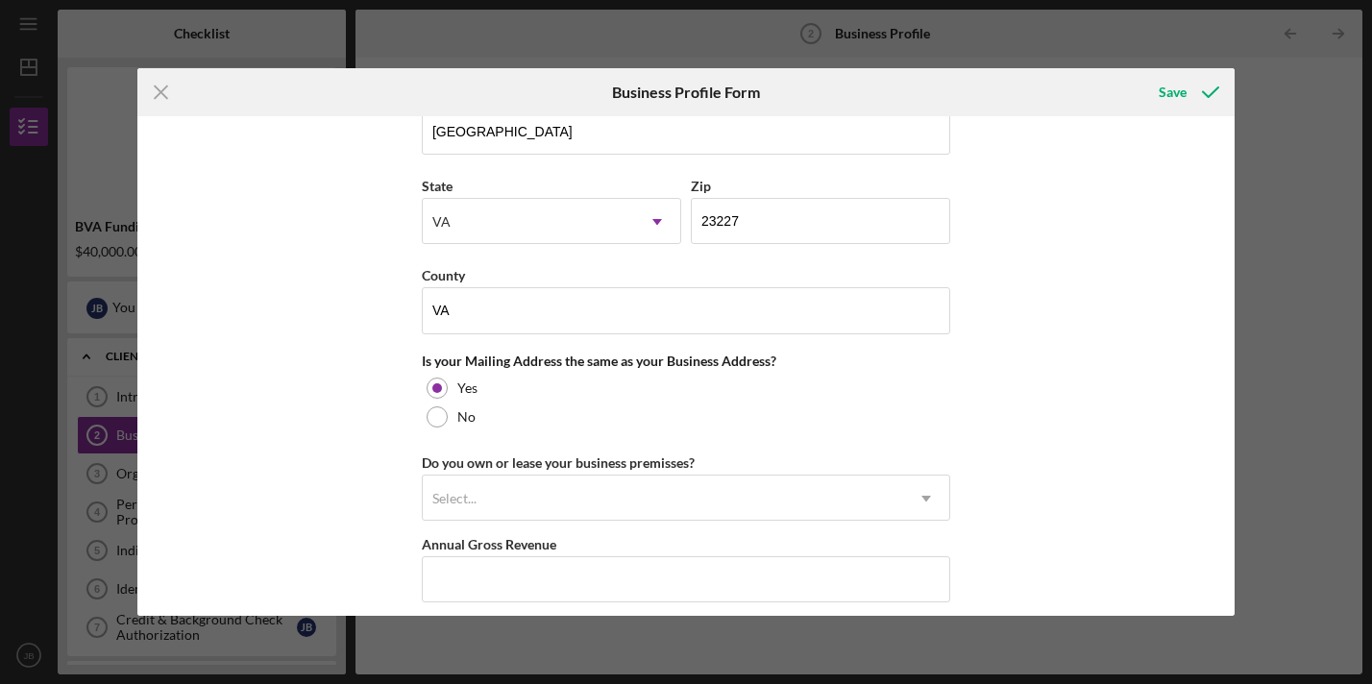
scroll to position [1272, 0]
drag, startPoint x: 472, startPoint y: 311, endPoint x: 413, endPoint y: 314, distance: 58.7
click at [413, 314] on div "Business Name Espresso Nerds LLC DBA Espresso Nerds Business Start Date [DATE] …" at bounding box center [685, 366] width 1097 height 500
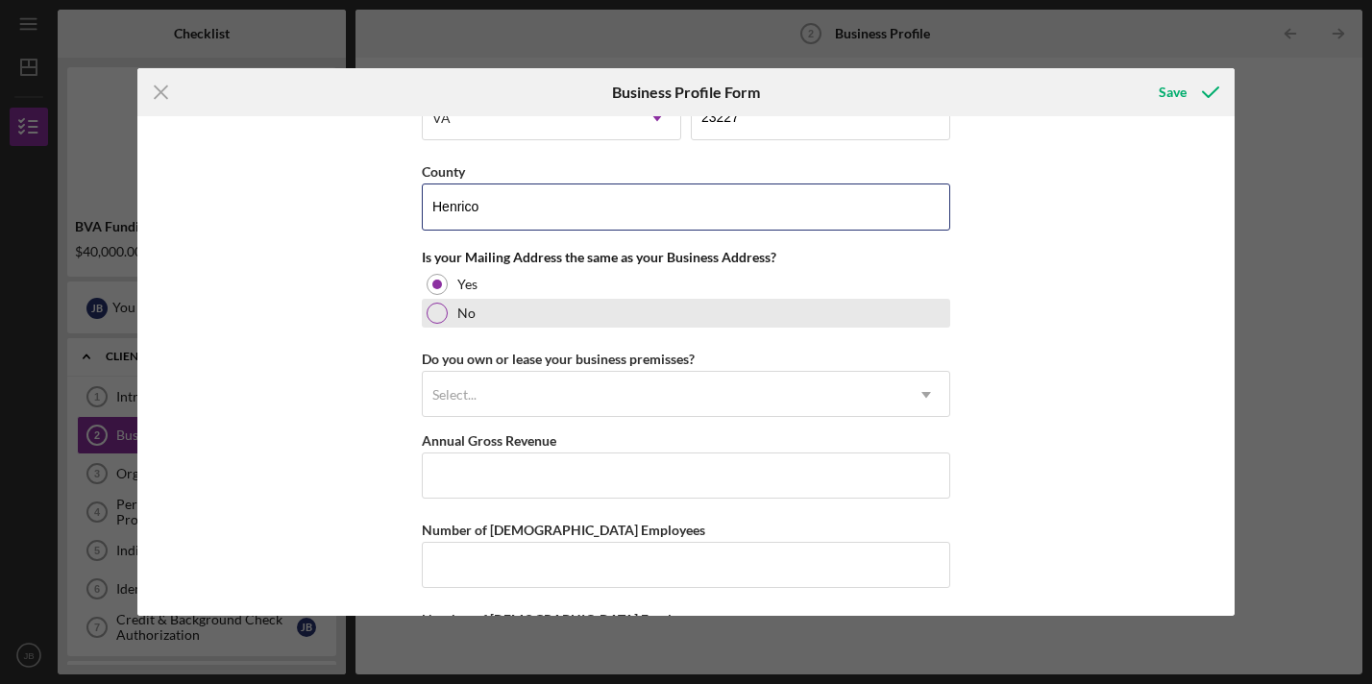
scroll to position [1459, 0]
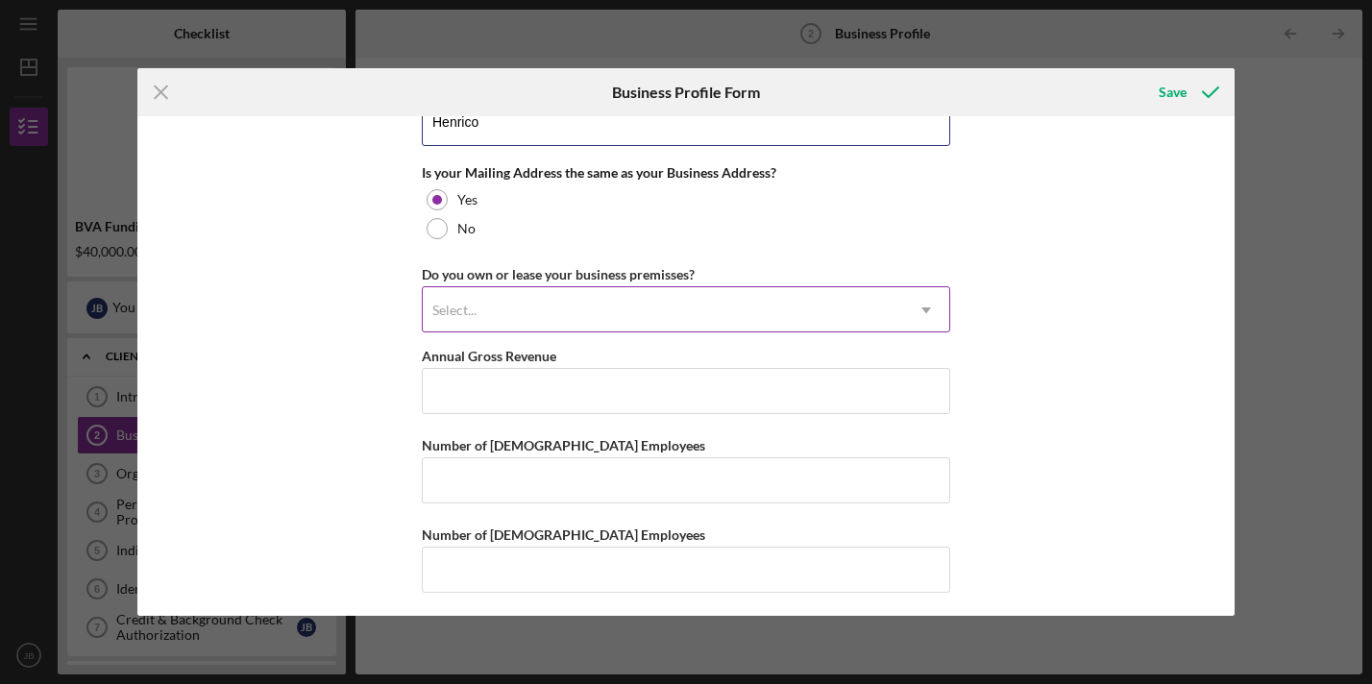
type input "Henrico"
click at [535, 306] on div "Select..." at bounding box center [663, 310] width 480 height 44
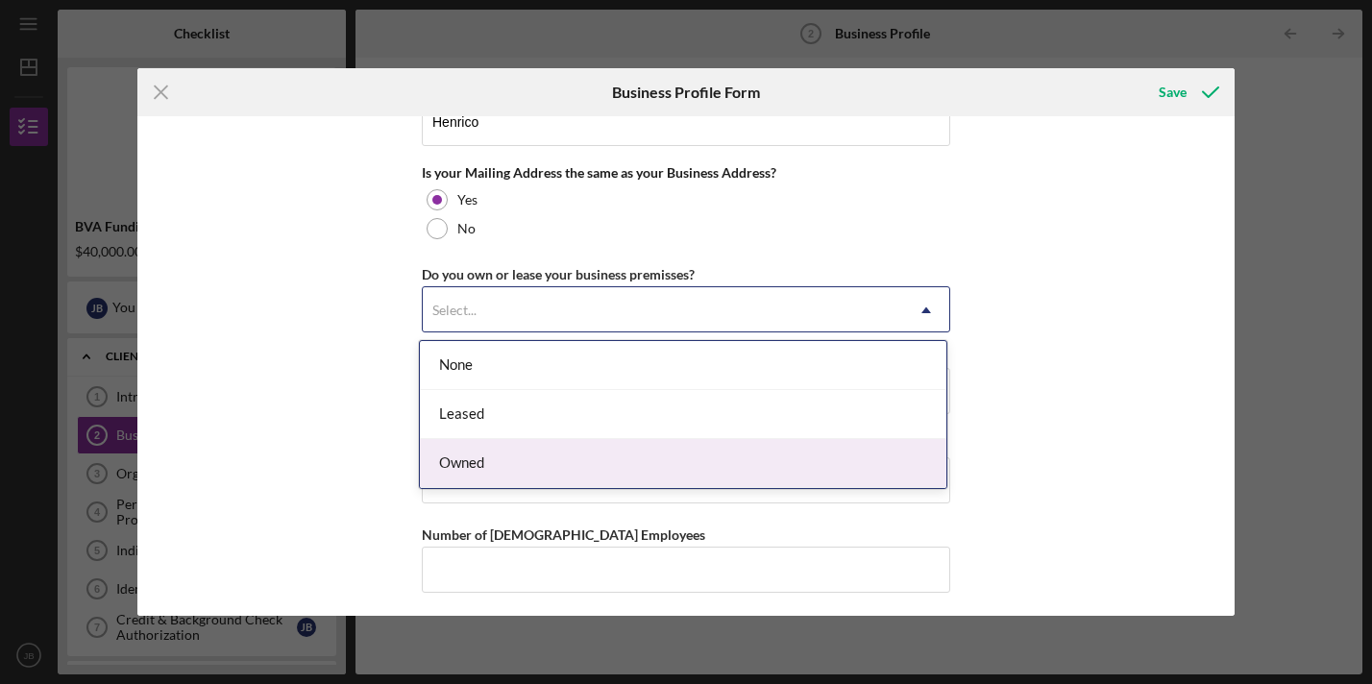
click at [492, 467] on div "Owned" at bounding box center [683, 463] width 526 height 49
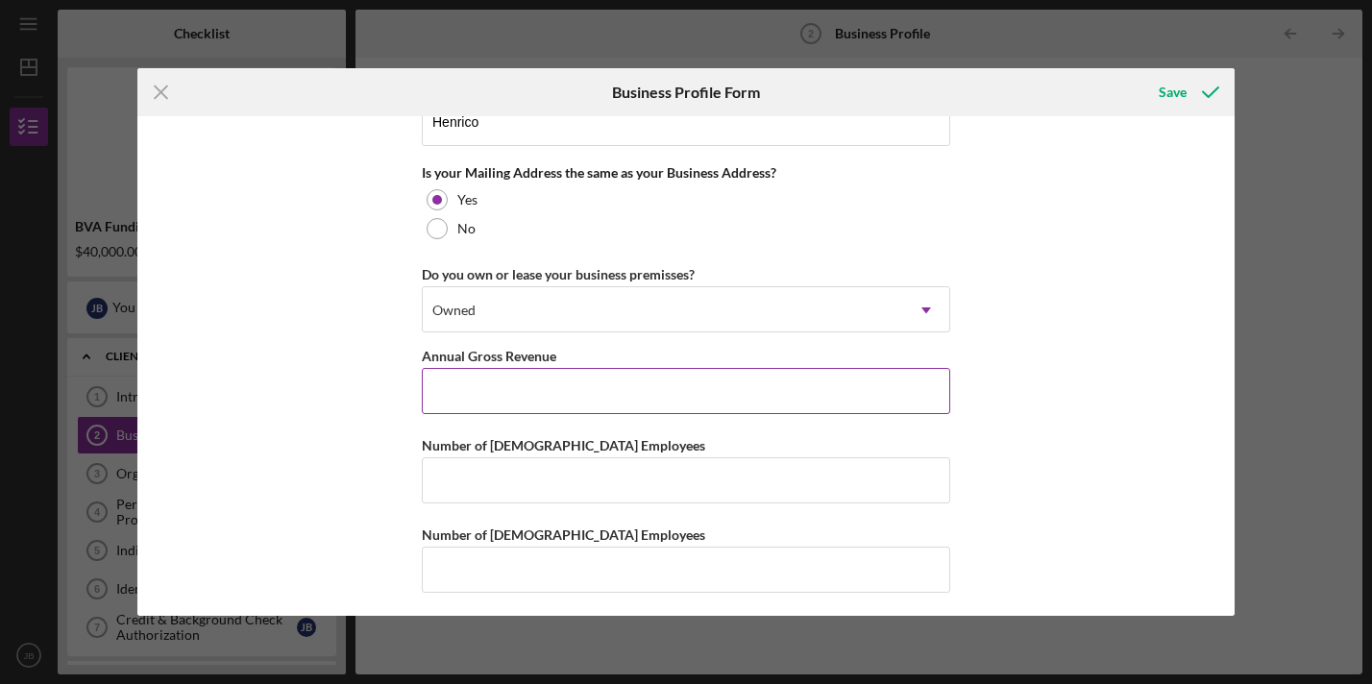
click at [488, 393] on input "Annual Gross Revenue" at bounding box center [686, 391] width 528 height 46
type input "$65,000"
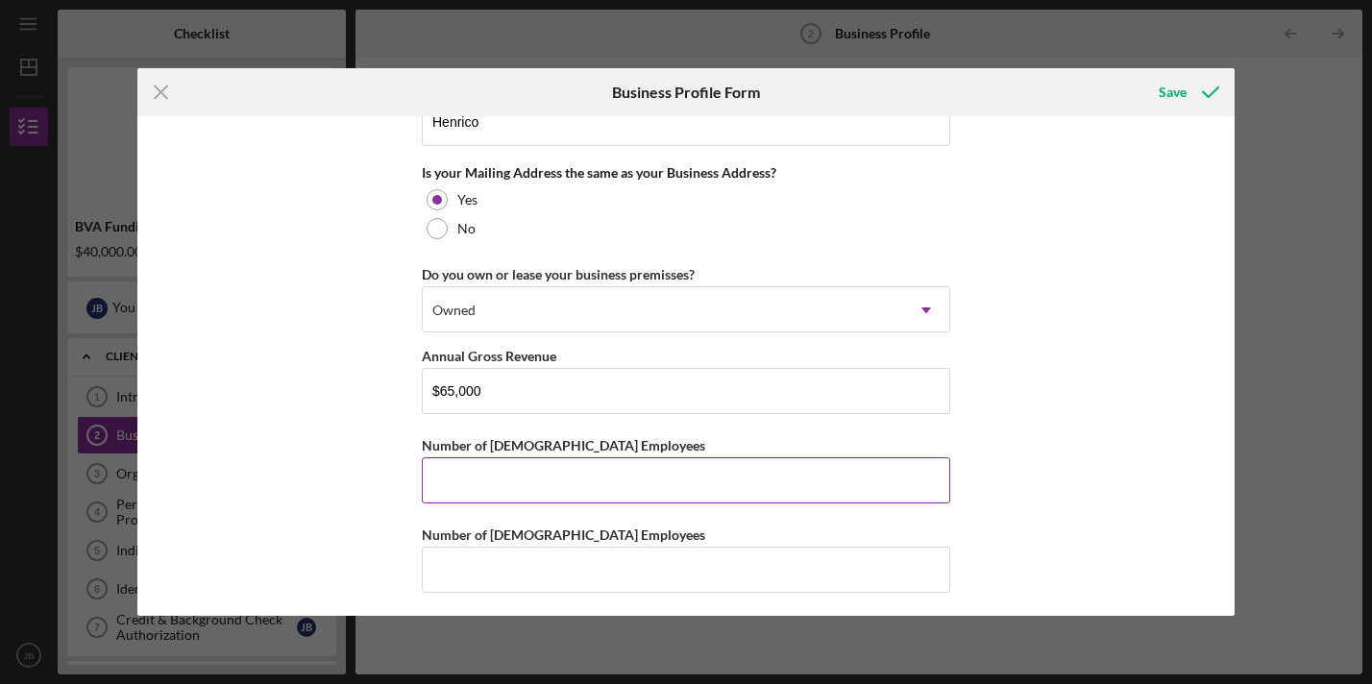
click at [499, 480] on input "Number of [DEMOGRAPHIC_DATA] Employees" at bounding box center [686, 480] width 528 height 46
type input "0"
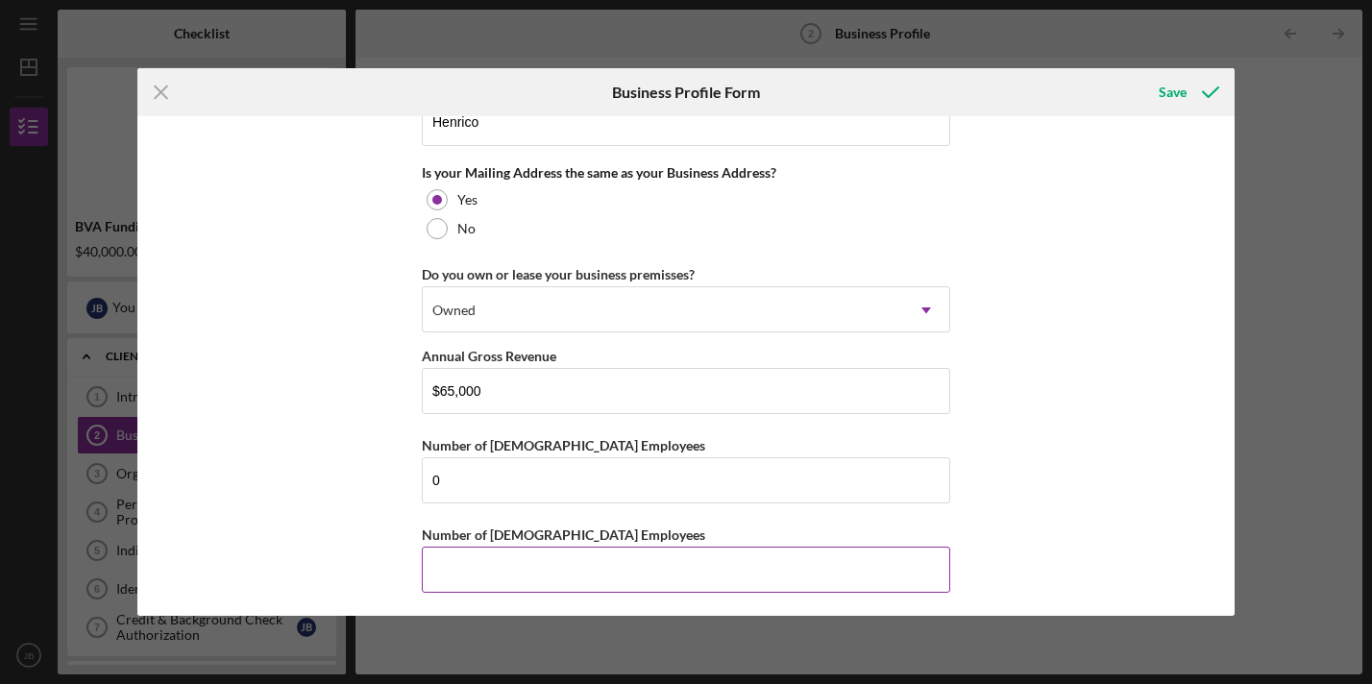
click at [499, 569] on input "Number of [DEMOGRAPHIC_DATA] Employees" at bounding box center [686, 570] width 528 height 46
type input "5"
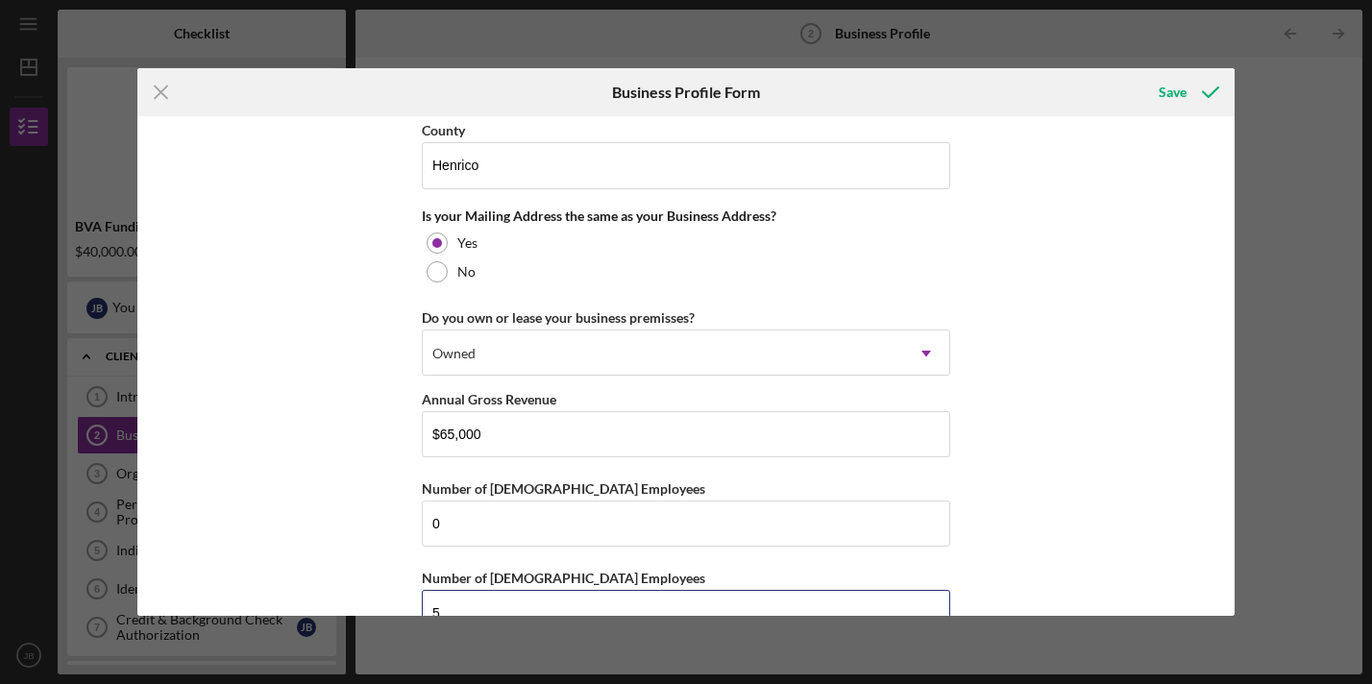
scroll to position [1465, 0]
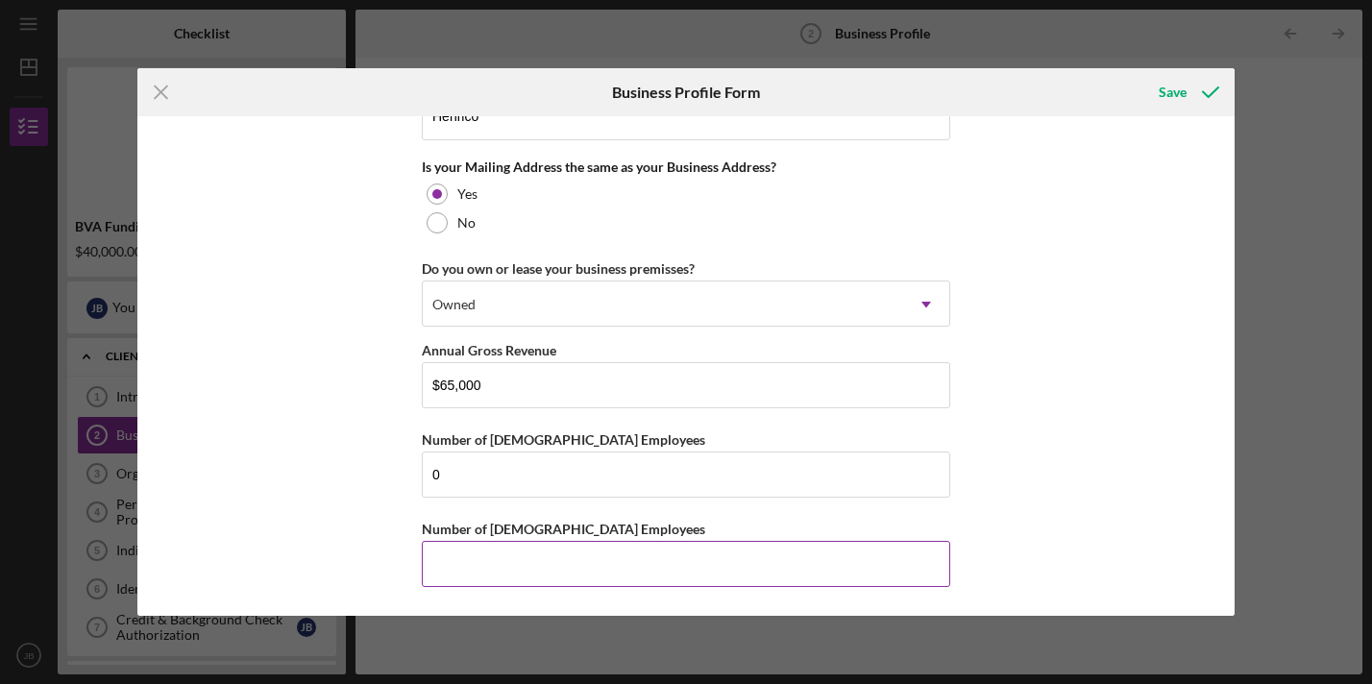
type input "4"
click at [1023, 419] on div "Business Name Espresso Nerds LLC DBA Espresso Nerds Business Start Date [DATE] …" at bounding box center [685, 366] width 1097 height 500
drag, startPoint x: 450, startPoint y: 559, endPoint x: 424, endPoint y: 566, distance: 26.8
click at [424, 566] on input "3" at bounding box center [686, 564] width 528 height 46
drag, startPoint x: 458, startPoint y: 565, endPoint x: 417, endPoint y: 565, distance: 41.3
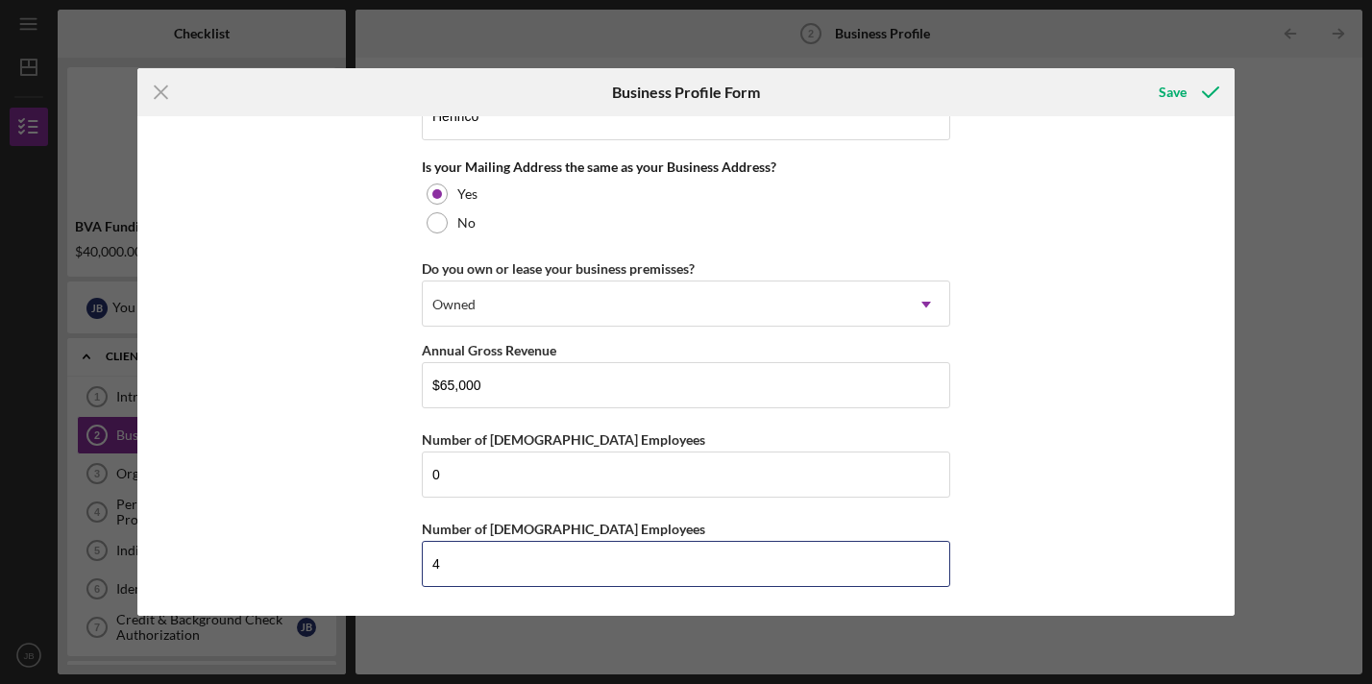
click at [417, 565] on div "Business Name Espresso Nerds LLC DBA Espresso Nerds Business Start Date [DATE] …" at bounding box center [685, 366] width 1097 height 500
type input "5"
type input "4"
click at [1180, 90] on div "Save" at bounding box center [1173, 92] width 28 height 38
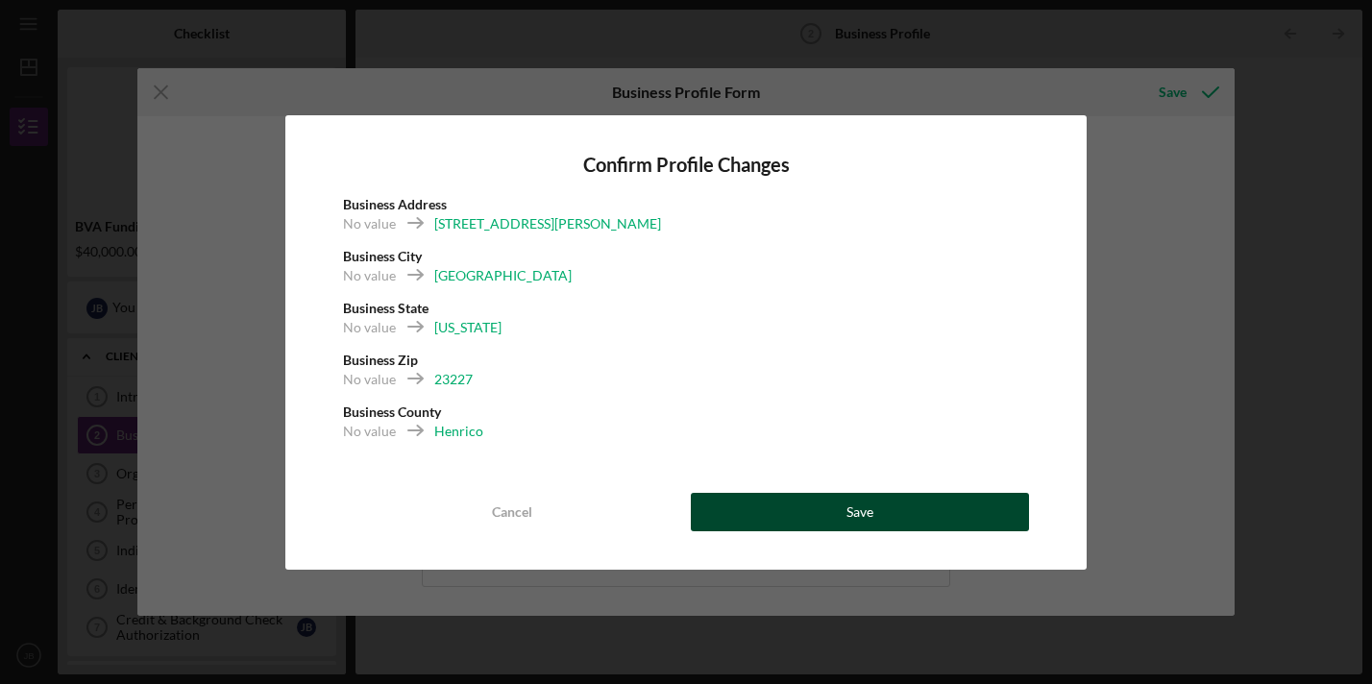
click at [849, 512] on div "Save" at bounding box center [859, 512] width 27 height 38
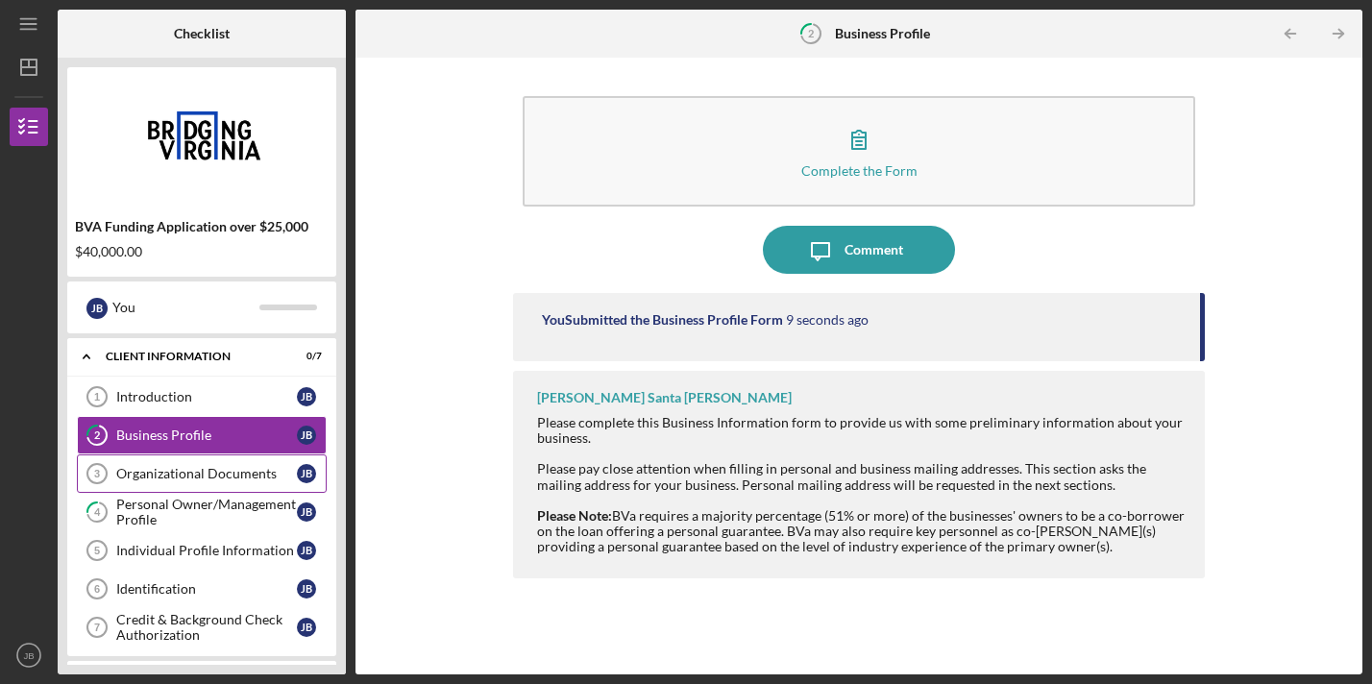
click at [183, 474] on div "Organizational Documents" at bounding box center [206, 473] width 181 height 15
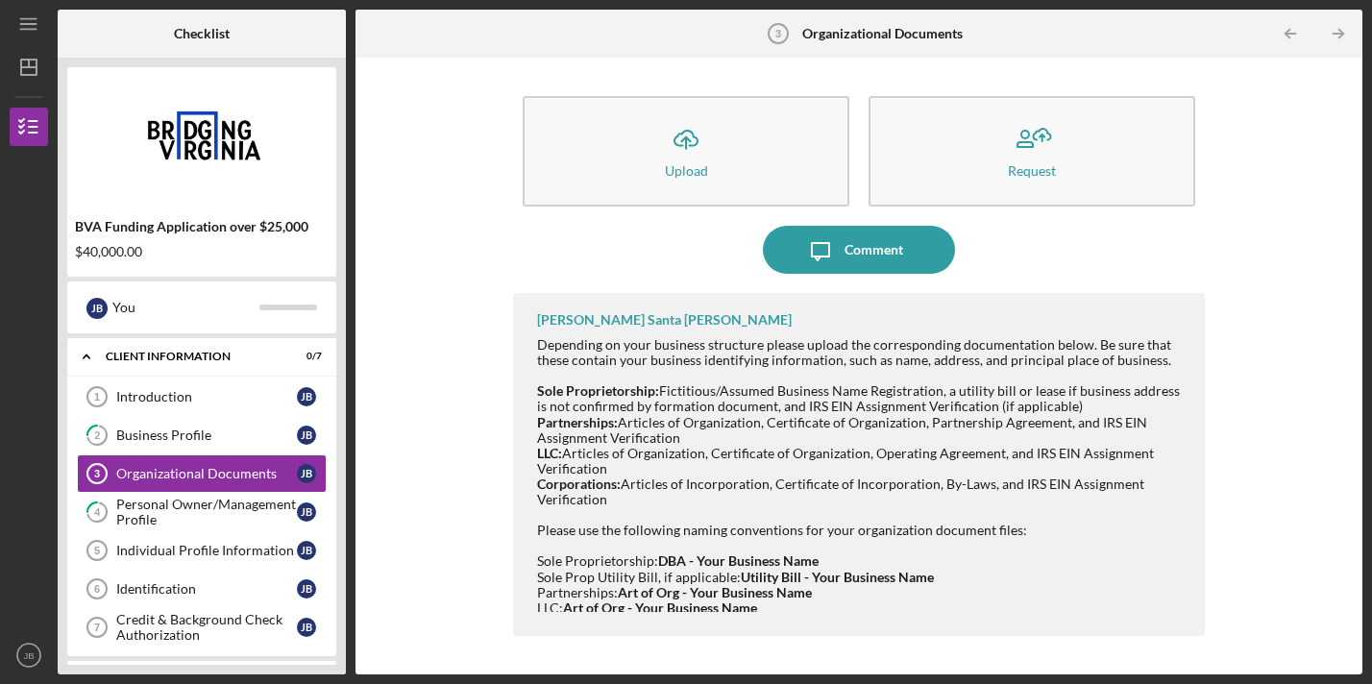
click at [668, 543] on div "Sole Proprietorship: DBA - Your Business Name Sole Prop Utility Bill, if applic…" at bounding box center [861, 584] width 648 height 93
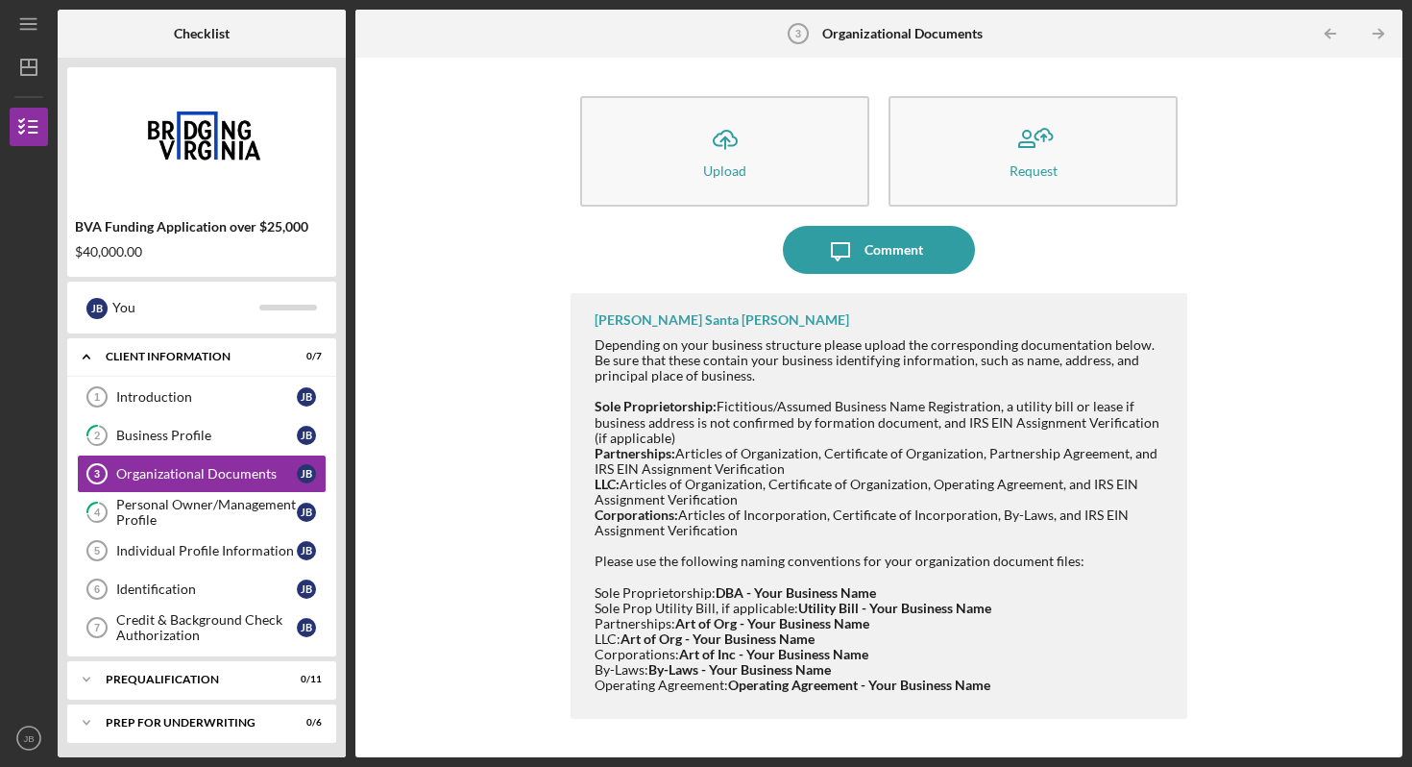
click at [1303, 61] on div "Icon/Upload Upload Request Icon/Message Comment [PERSON_NAME] Santa [PERSON_NAM…" at bounding box center [878, 407] width 1047 height 699
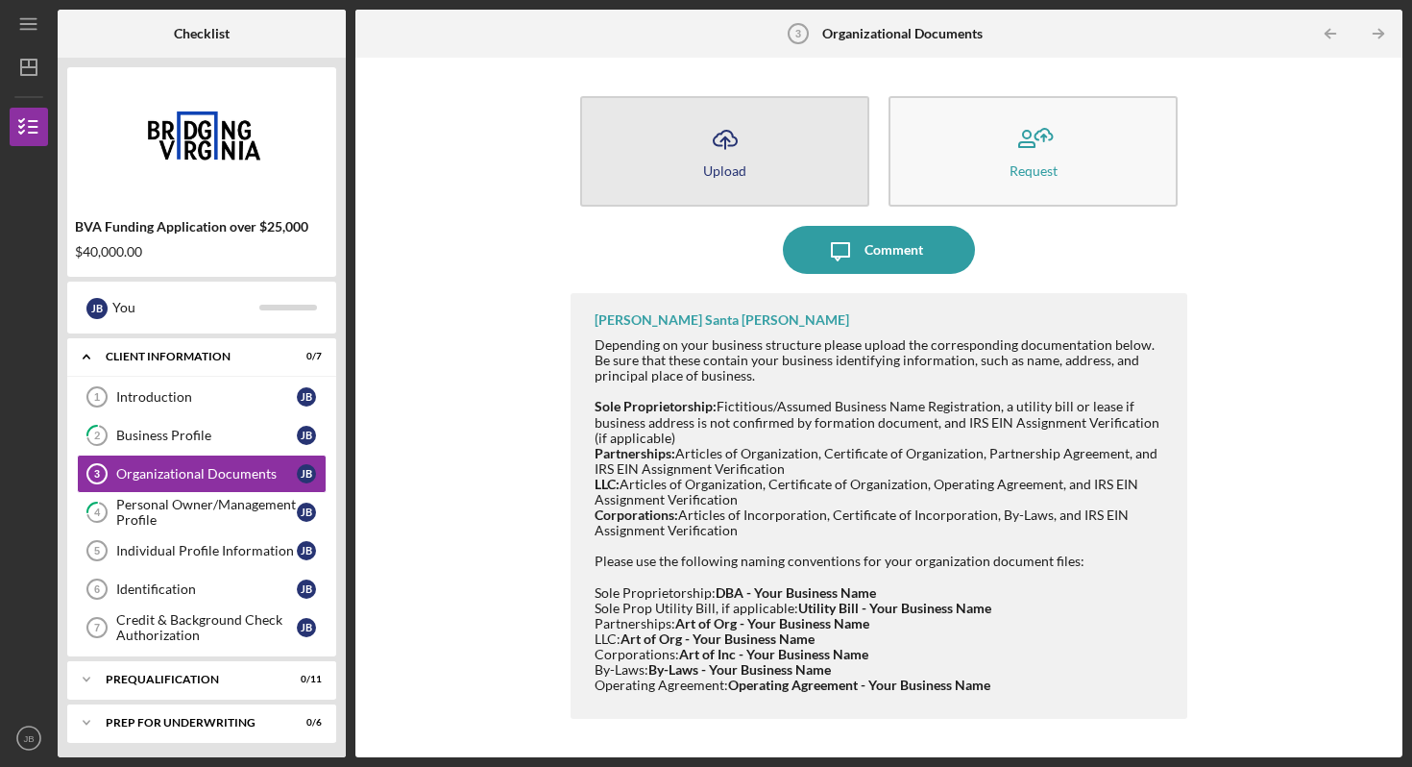
click at [703, 140] on icon "Icon/Upload" at bounding box center [725, 139] width 48 height 48
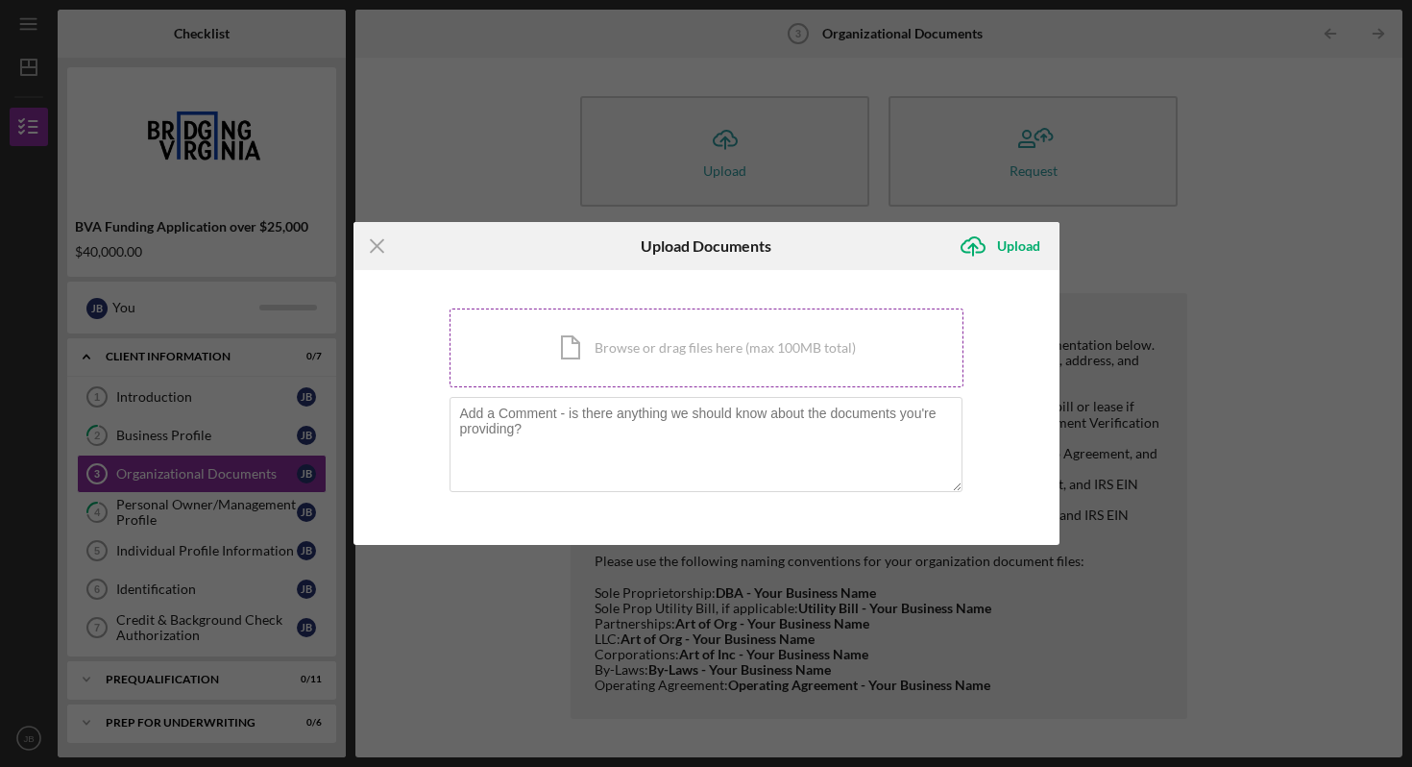
click at [661, 350] on div "Icon/Document Browse or drag files here (max 100MB total) Tap to choose files o…" at bounding box center [707, 347] width 514 height 79
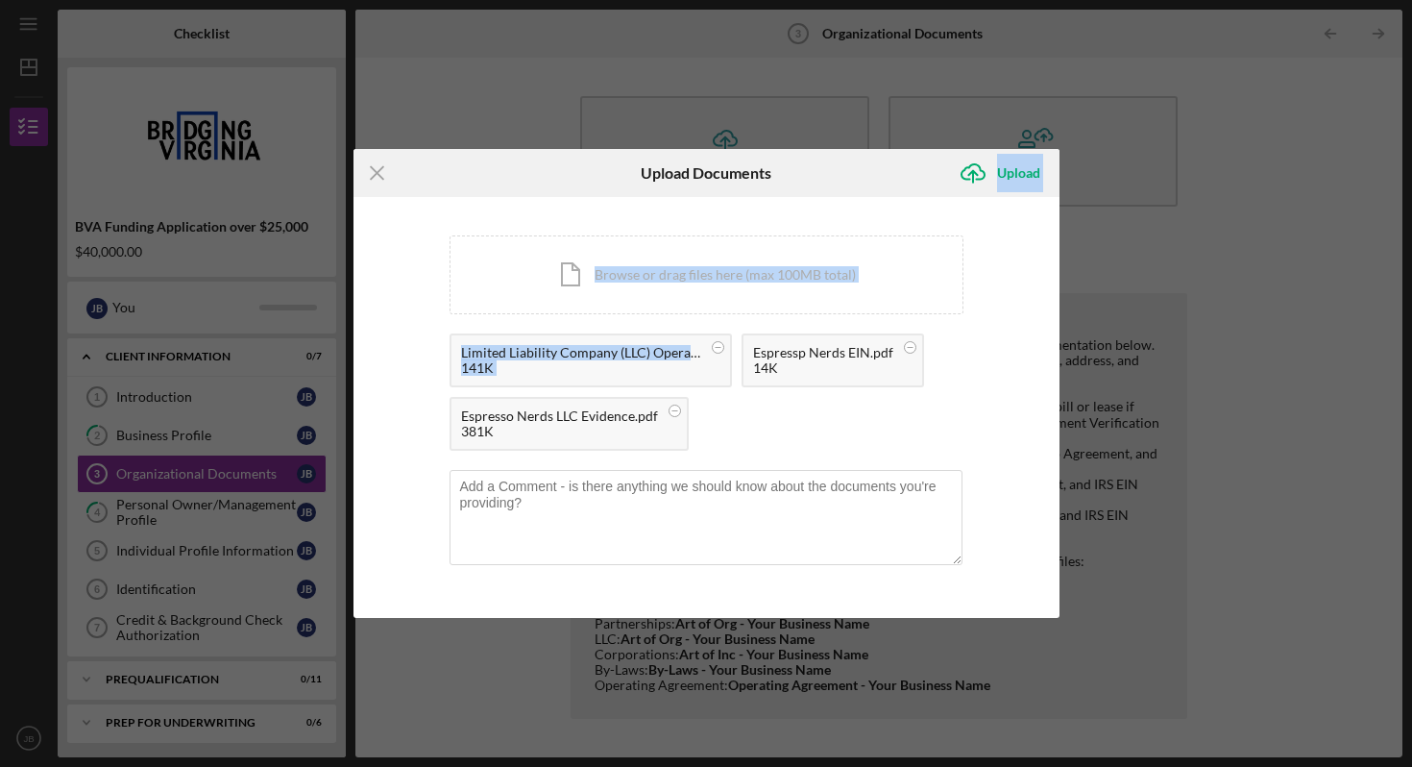
drag, startPoint x: 793, startPoint y: 165, endPoint x: 1141, endPoint y: 324, distance: 383.1
click at [1141, 324] on div "Icon/Menu Close Upload Documents Icon/Upload Upload You're uploading documents …" at bounding box center [706, 383] width 1412 height 767
click at [1047, 250] on div "You're uploading documents related to Organizational Documents . Icon/Document …" at bounding box center [707, 407] width 706 height 421
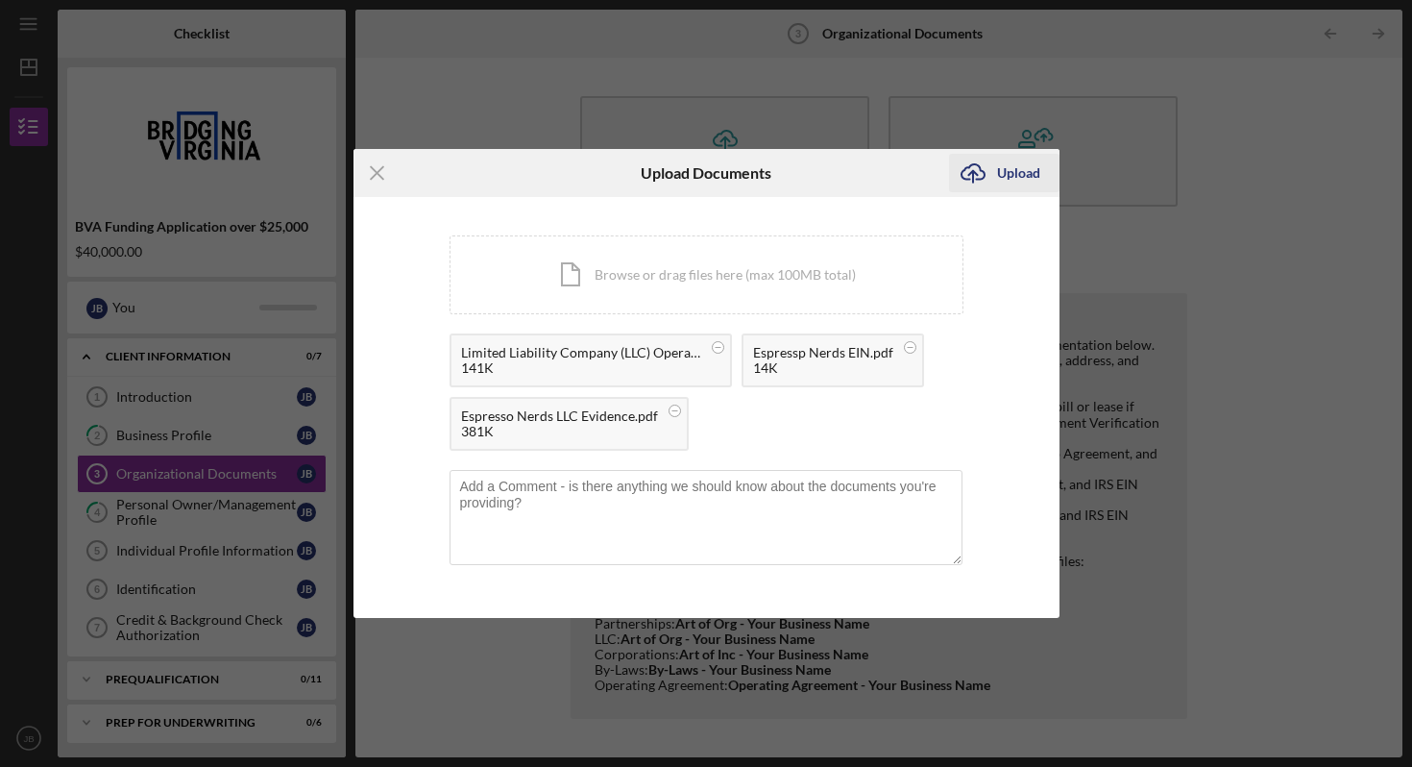
click at [1015, 178] on div "Upload" at bounding box center [1018, 173] width 43 height 38
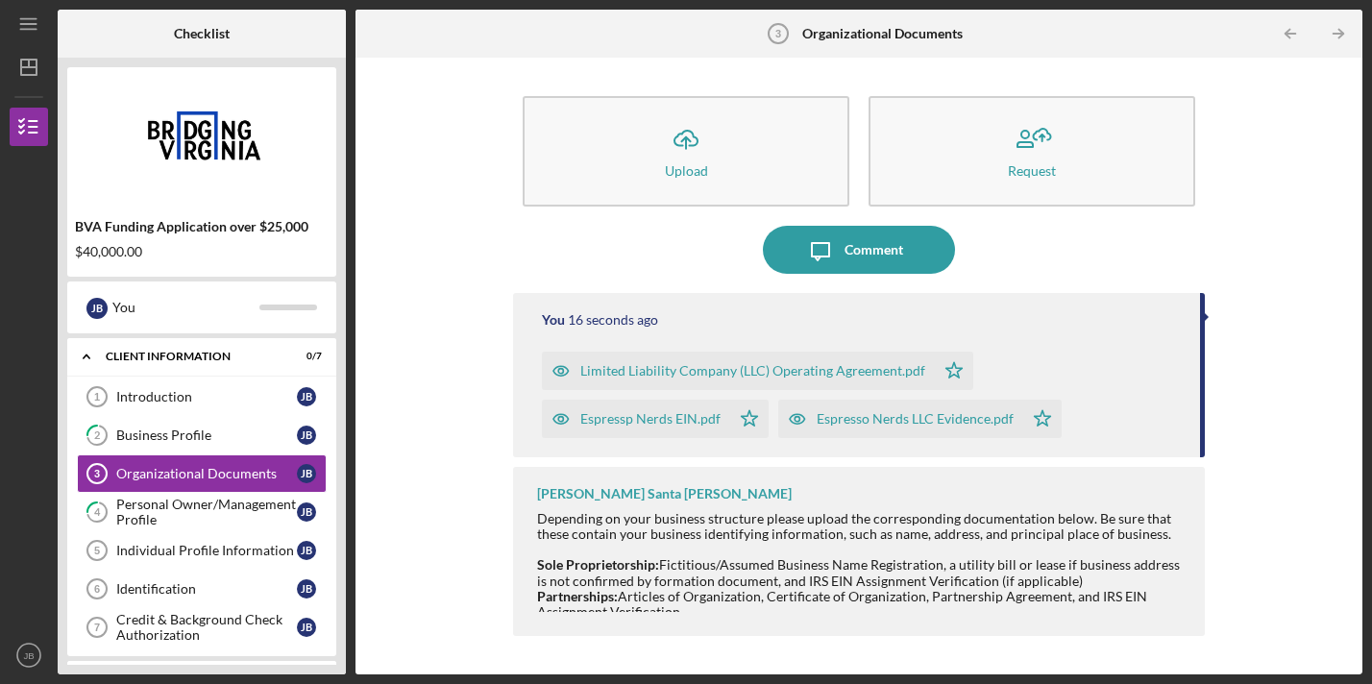
click at [1307, 106] on div "Icon/Upload Upload Request Icon/Message Comment You 16 seconds ago Limited Liab…" at bounding box center [859, 366] width 988 height 598
